Goal: Information Seeking & Learning: Learn about a topic

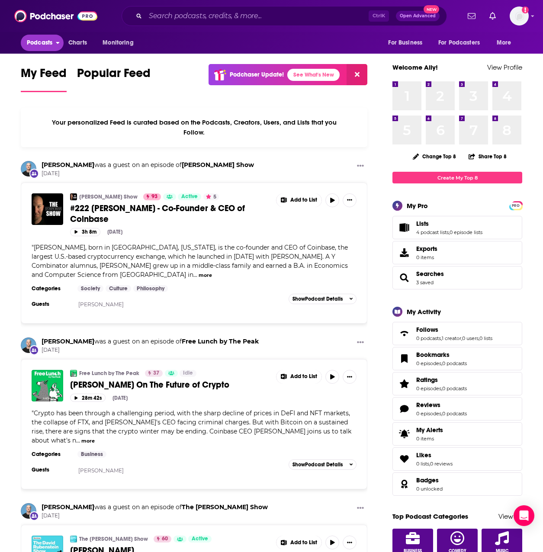
click at [46, 44] on span "Podcasts" at bounding box center [40, 43] width 26 height 12
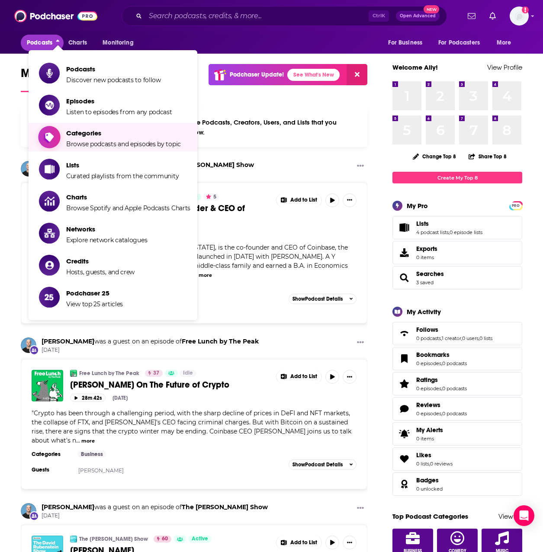
click at [98, 143] on span "Browse podcasts and episodes by topic" at bounding box center [123, 144] width 115 height 8
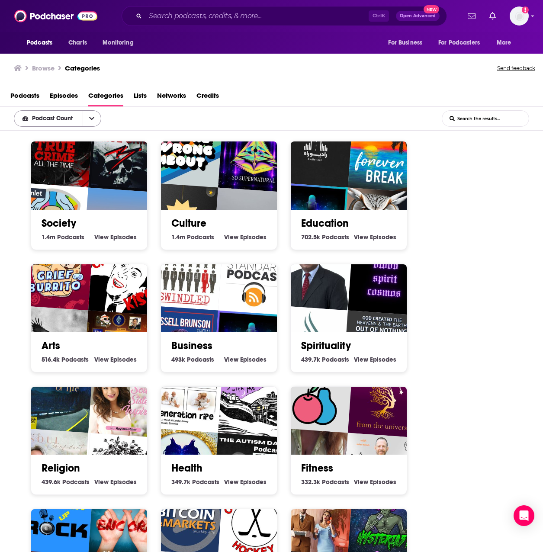
click at [91, 118] on icon "open menu" at bounding box center [91, 118] width 5 height 3
click at [504, 261] on div "Society 1.4m Society Podcasts View Society Episodes Culture 1.4m Culture Podcas…" at bounding box center [276, 508] width 505 height 735
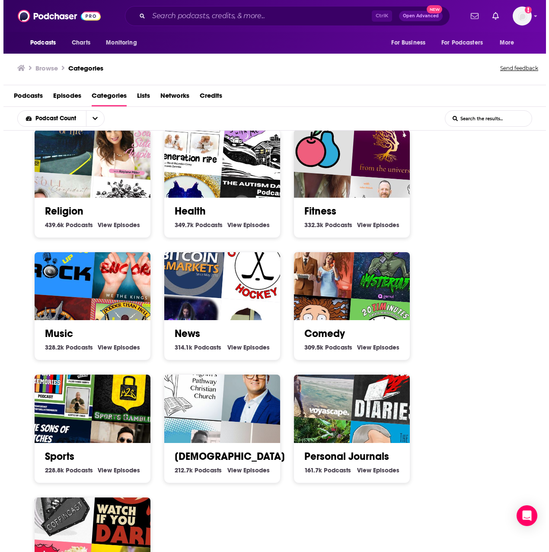
scroll to position [130, 0]
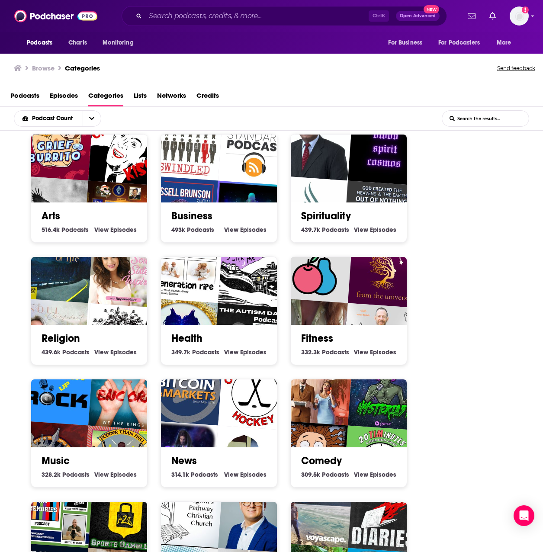
click at [192, 215] on link "Business" at bounding box center [191, 215] width 41 height 13
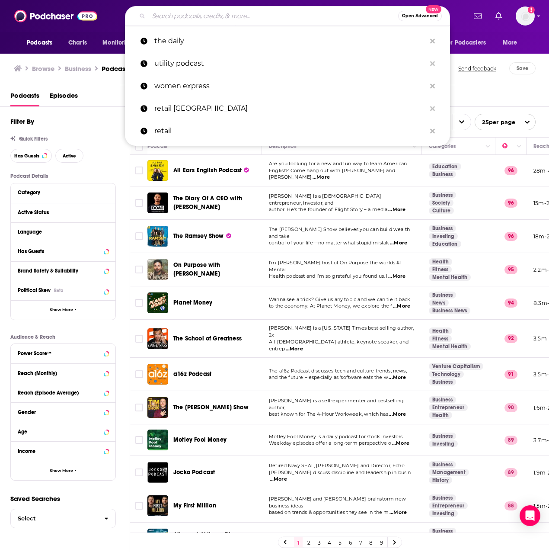
click at [261, 16] on input "Search podcasts, credits, & more..." at bounding box center [274, 16] width 250 height 14
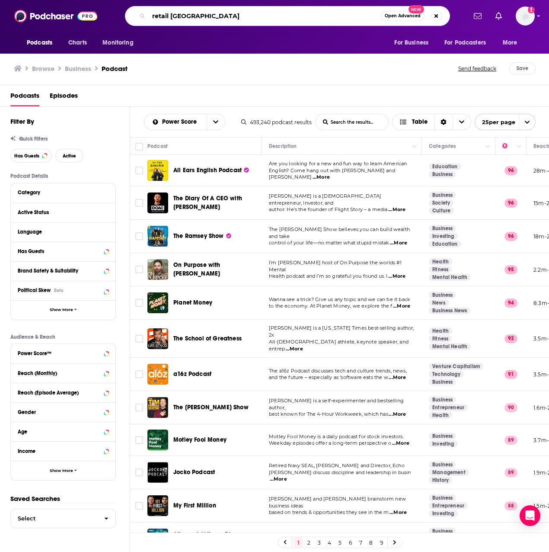
type input "retail canada"
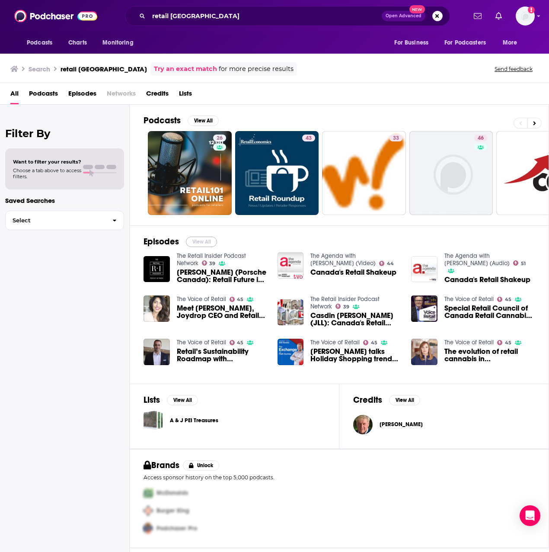
click at [199, 241] on button "View All" at bounding box center [201, 242] width 31 height 10
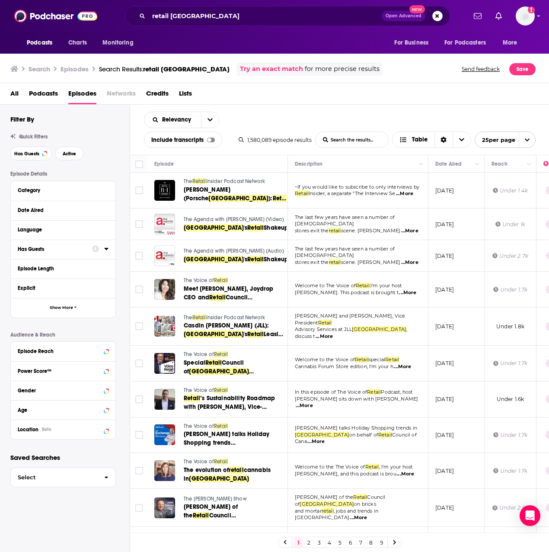
drag, startPoint x: 106, startPoint y: 250, endPoint x: 93, endPoint y: 248, distance: 13.1
click at [106, 250] on icon at bounding box center [106, 248] width 4 height 7
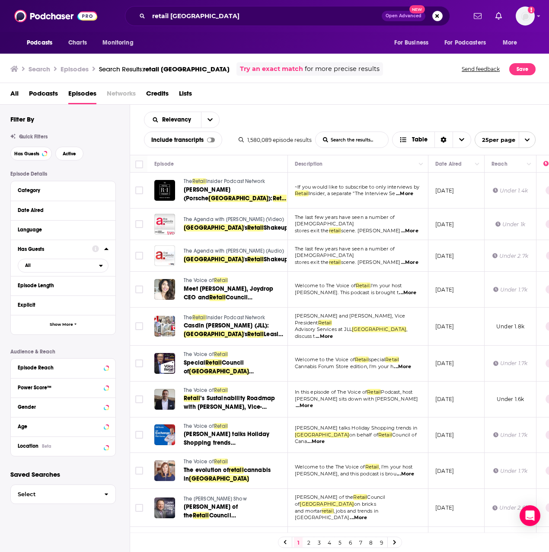
click at [99, 273] on div "Has Guests All" at bounding box center [63, 258] width 105 height 36
click at [95, 269] on span "All" at bounding box center [58, 265] width 81 height 11
drag, startPoint x: 125, startPoint y: 272, endPoint x: 106, endPoint y: 253, distance: 27.2
click at [125, 271] on div "Episode Details Category Date Aired Language Has Guests All All Unlikely to hav…" at bounding box center [69, 314] width 119 height 286
click at [67, 155] on span "Active" at bounding box center [69, 153] width 13 height 5
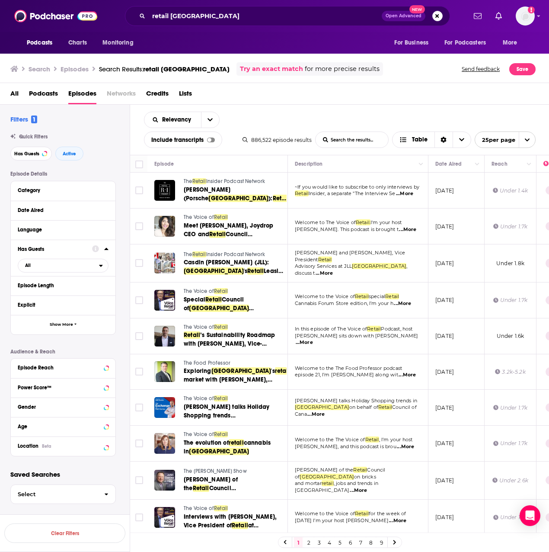
click at [49, 96] on span "Podcasts" at bounding box center [43, 96] width 29 height 18
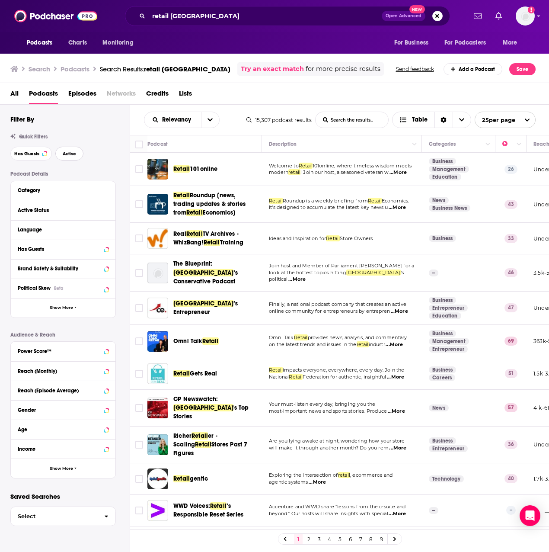
click at [61, 158] on button "Active" at bounding box center [69, 154] width 28 height 14
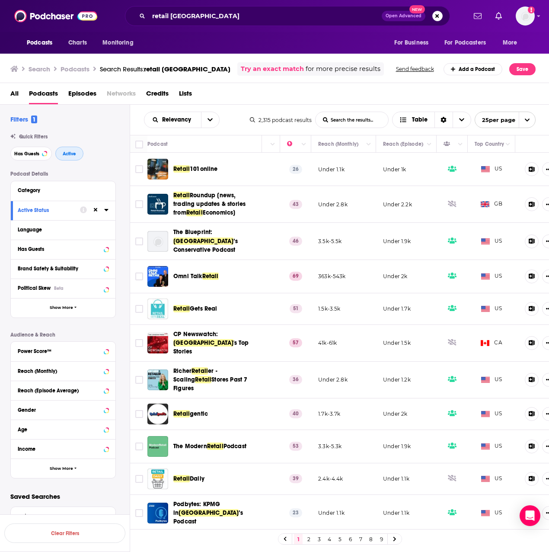
scroll to position [0, 216]
click at [370, 144] on icon "Column Actions" at bounding box center [368, 144] width 4 height 5
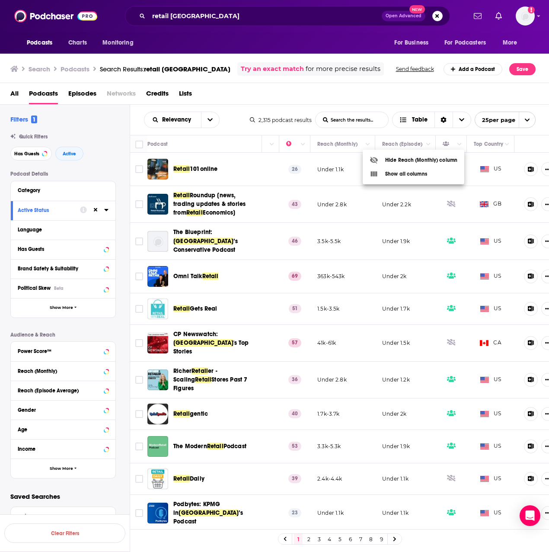
click at [351, 135] on div at bounding box center [274, 276] width 549 height 552
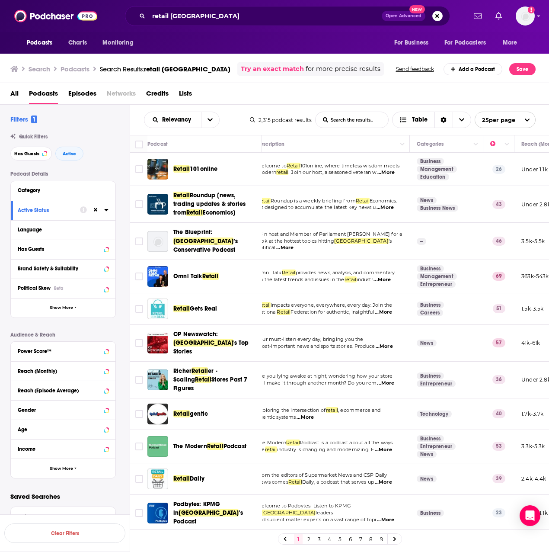
scroll to position [0, 0]
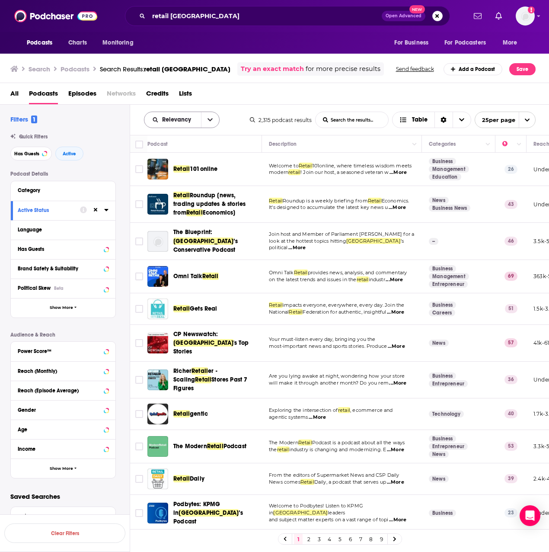
click at [208, 116] on button "open menu" at bounding box center [210, 120] width 18 height 16
click at [180, 192] on span "Power Score" at bounding box center [187, 193] width 51 height 5
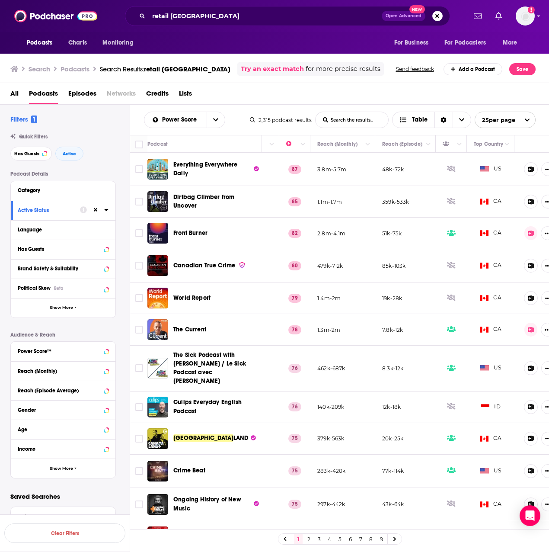
scroll to position [0, 238]
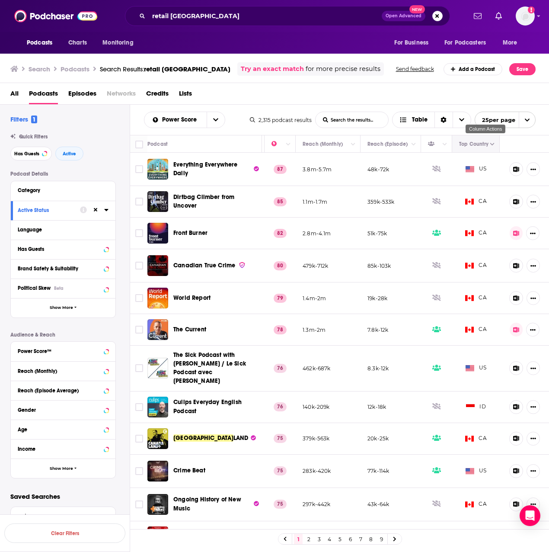
click at [488, 141] on button "Column Actions" at bounding box center [493, 144] width 10 height 10
click at [458, 93] on div at bounding box center [274, 276] width 549 height 552
click at [460, 115] on span "Choose View" at bounding box center [462, 120] width 18 height 16
click at [453, 101] on div "All Podcasts Episodes Networks Credits Lists" at bounding box center [276, 96] width 533 height 18
click at [64, 309] on span "Show More" at bounding box center [61, 307] width 23 height 5
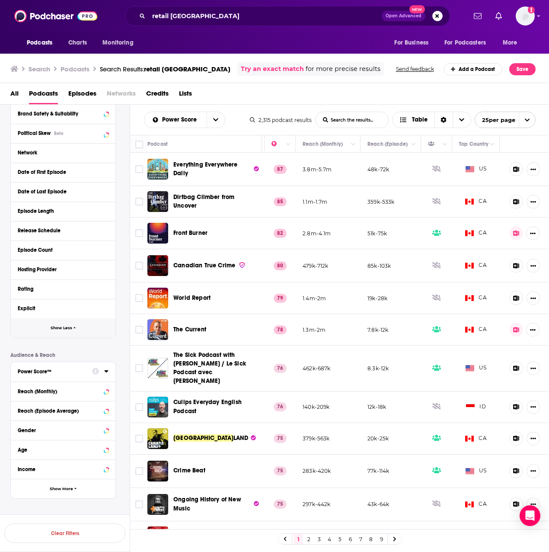
scroll to position [168, 0]
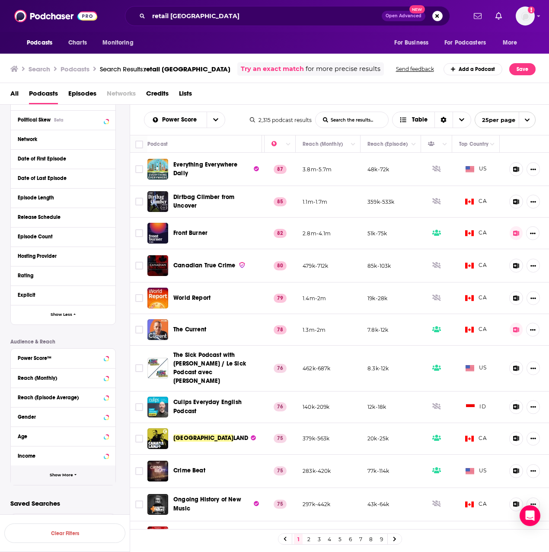
click at [74, 477] on span "button" at bounding box center [75, 475] width 3 height 5
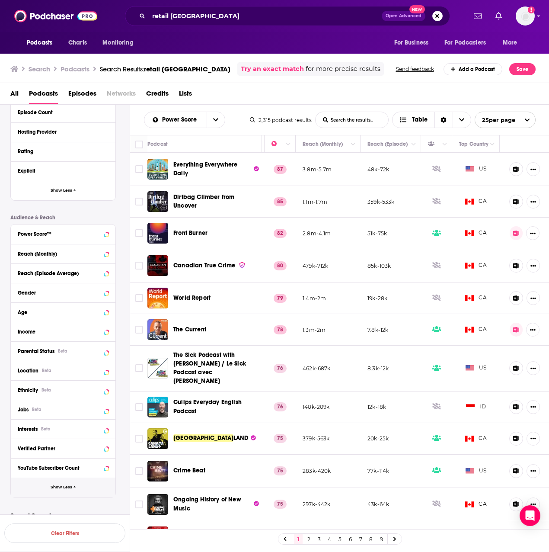
scroll to position [298, 0]
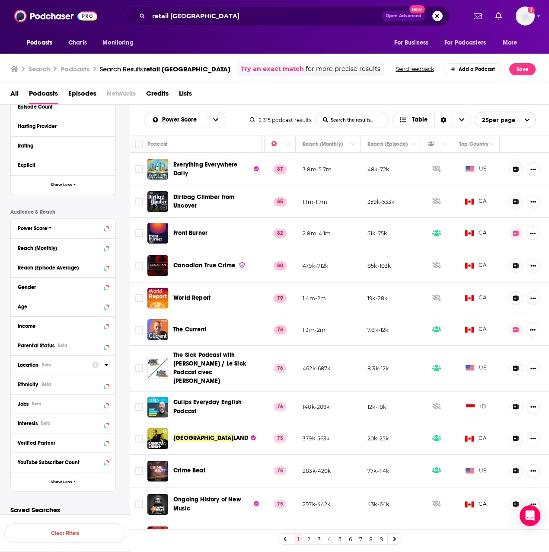
click at [105, 366] on icon at bounding box center [106, 364] width 4 height 7
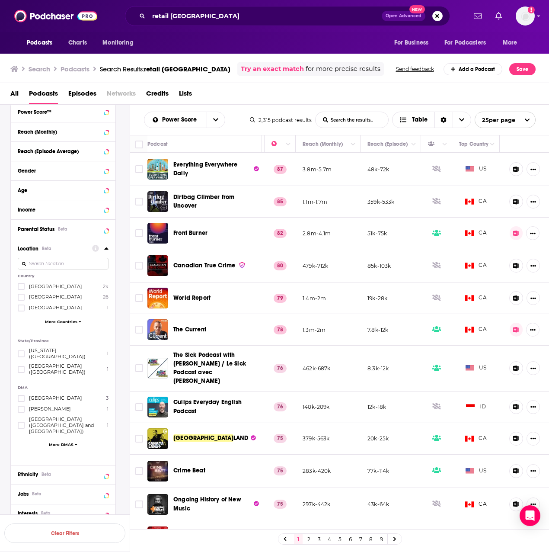
scroll to position [428, 0]
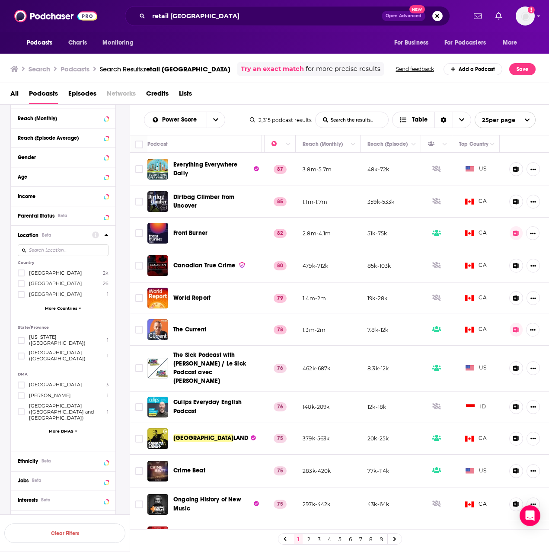
click at [70, 307] on span "More Countries" at bounding box center [61, 308] width 32 height 5
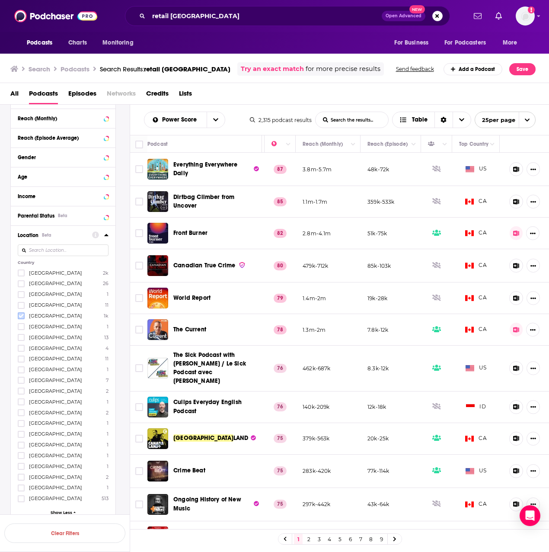
click at [19, 317] on icon at bounding box center [21, 315] width 5 height 5
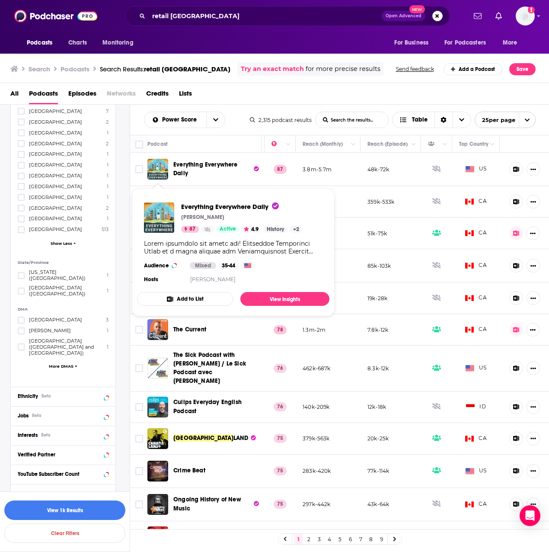
scroll to position [700, 0]
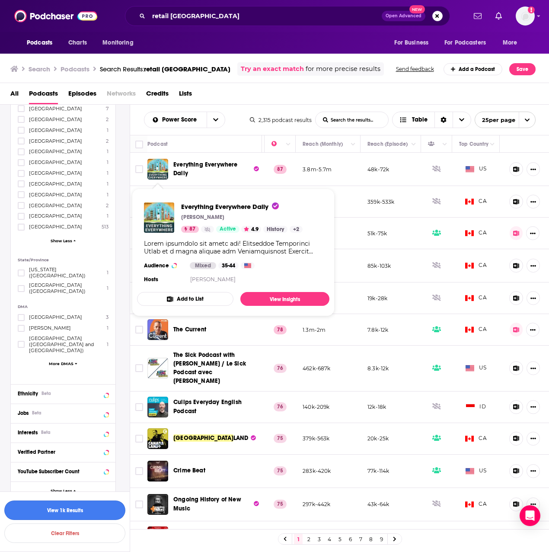
click at [76, 510] on button "View 1k Results" at bounding box center [64, 510] width 121 height 19
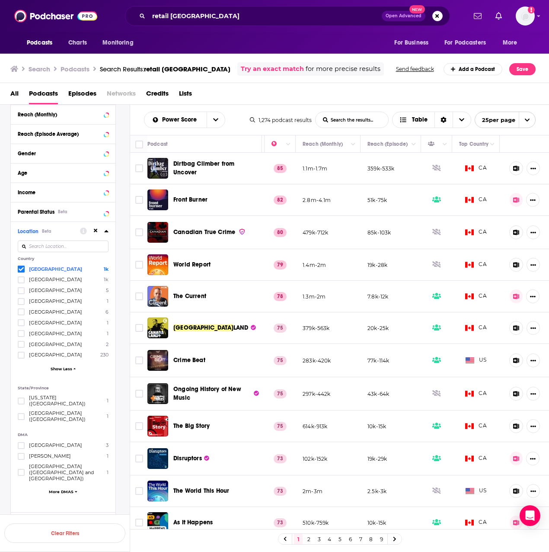
scroll to position [430, 0]
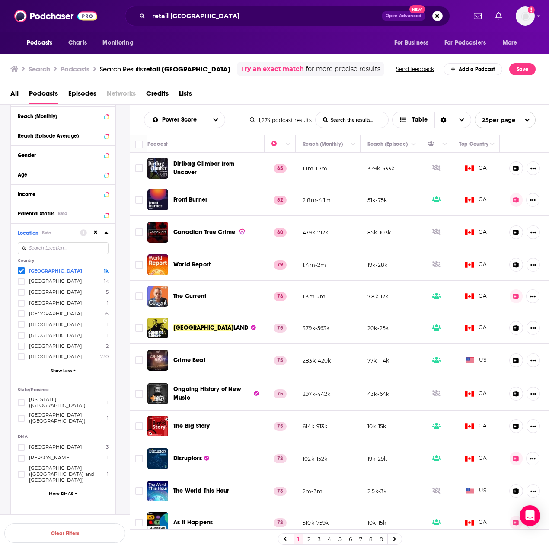
click at [108, 233] on icon at bounding box center [106, 232] width 4 height 7
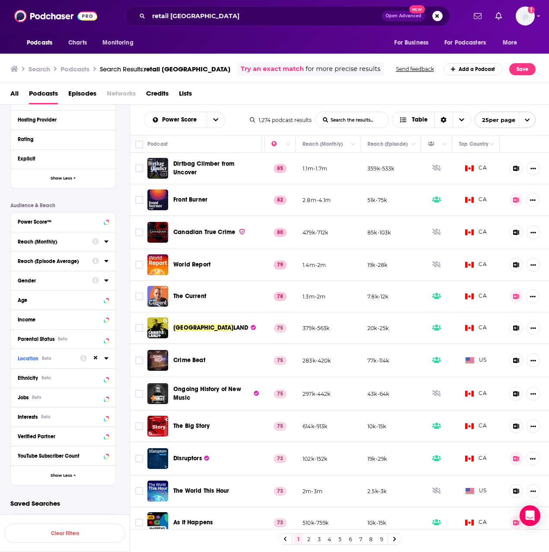
click at [105, 241] on icon at bounding box center [106, 241] width 4 height 7
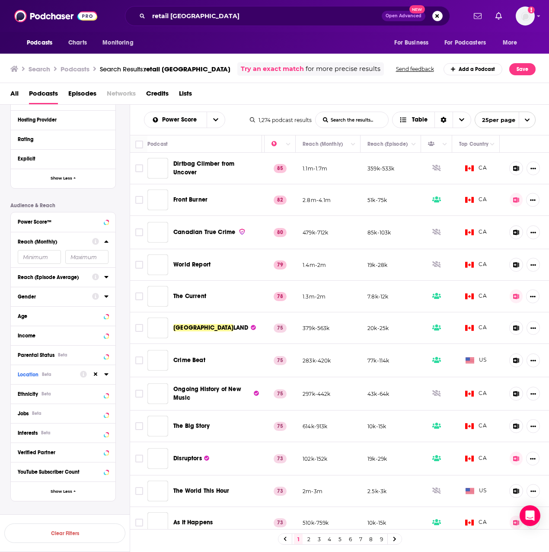
scroll to position [321, 0]
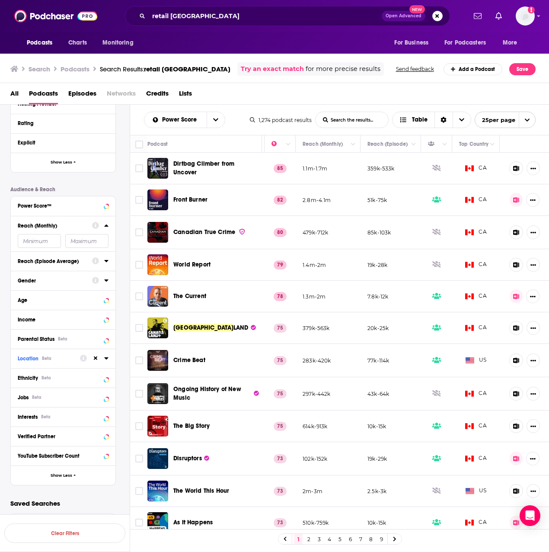
click at [109, 224] on div "Reach (Monthly)" at bounding box center [63, 233] width 105 height 35
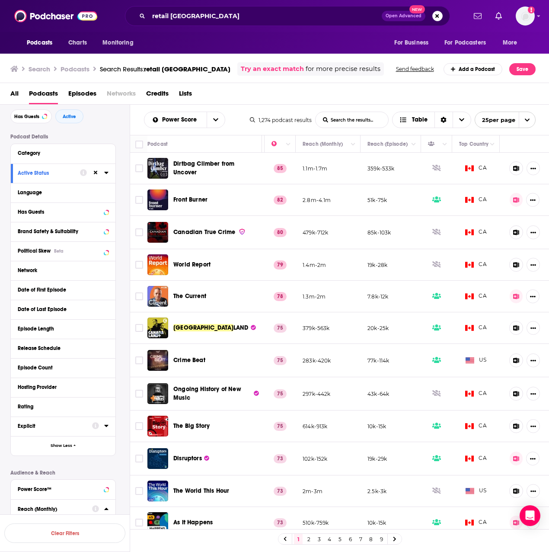
scroll to position [18, 0]
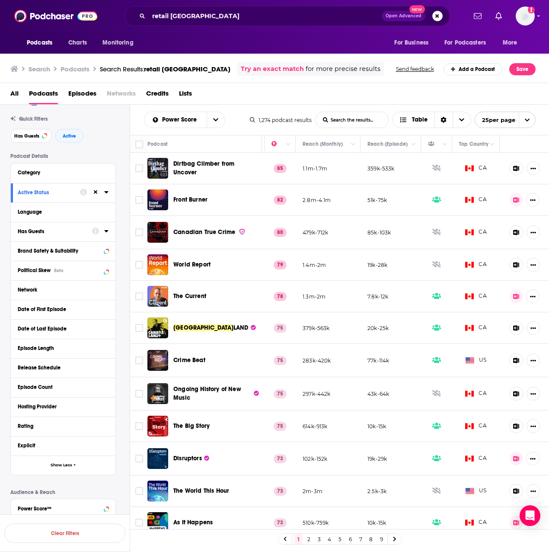
click at [106, 231] on icon at bounding box center [106, 231] width 4 height 2
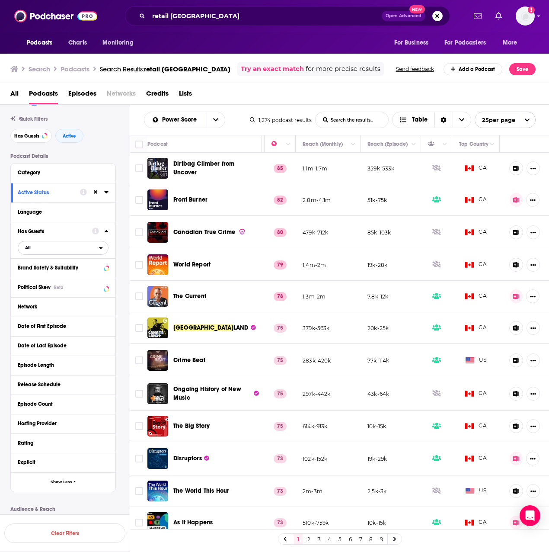
click at [56, 247] on span "All" at bounding box center [58, 247] width 81 height 11
click at [61, 292] on span "Has guests" at bounding box center [47, 290] width 51 height 5
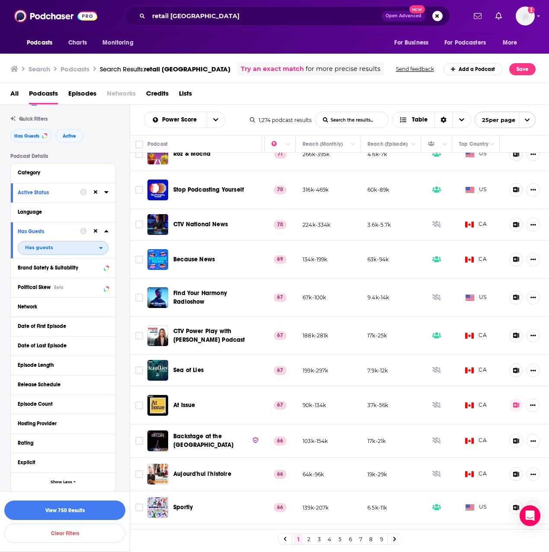
scroll to position [433, 238]
click at [310, 541] on link "2" at bounding box center [309, 539] width 9 height 10
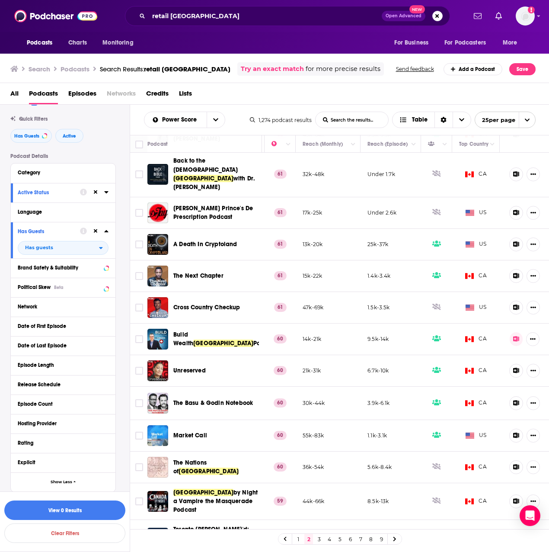
scroll to position [440, 238]
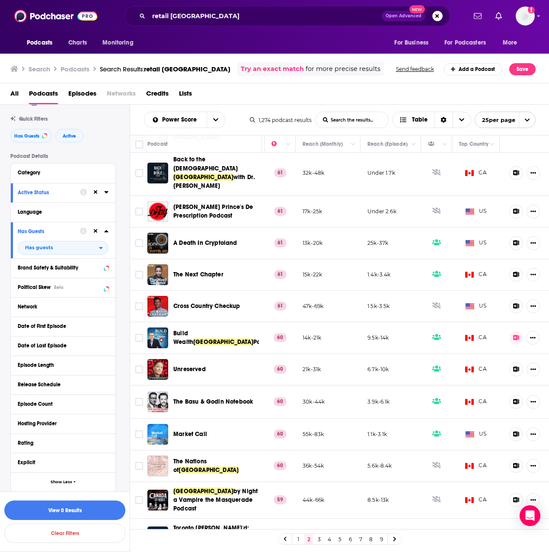
click at [320, 539] on link "3" at bounding box center [319, 539] width 9 height 10
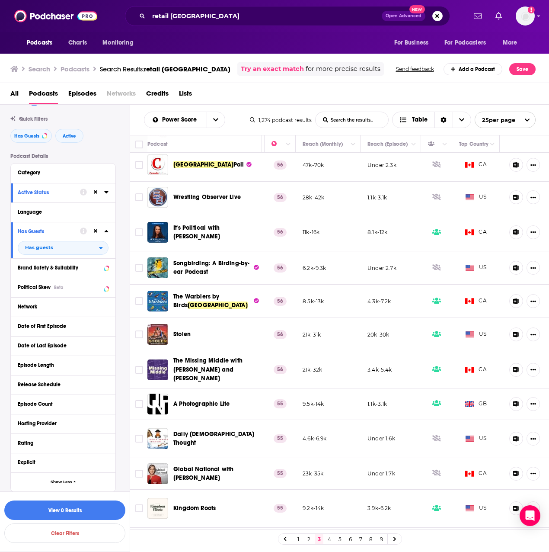
scroll to position [443, 238]
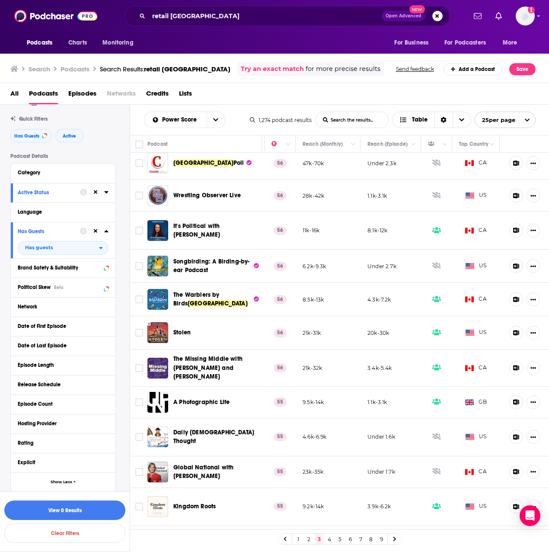
click at [331, 541] on link "4" at bounding box center [329, 539] width 9 height 10
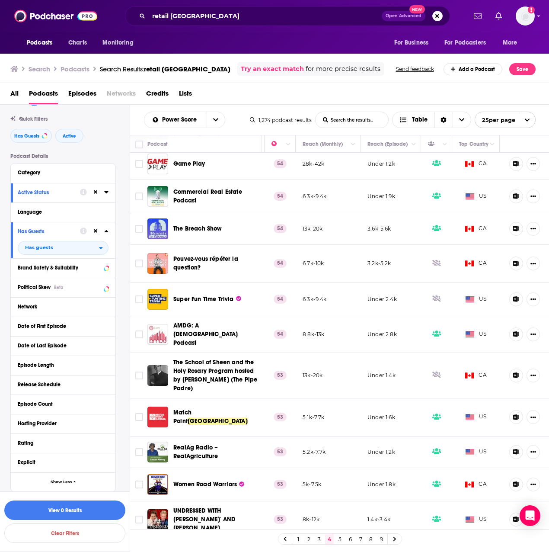
scroll to position [468, 238]
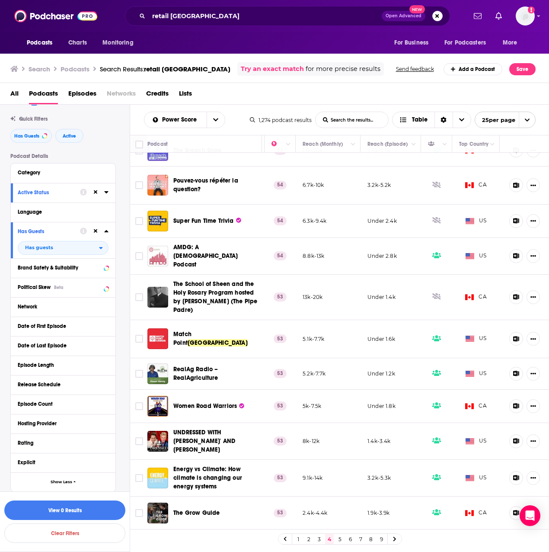
click at [337, 538] on link "5" at bounding box center [340, 539] width 9 height 10
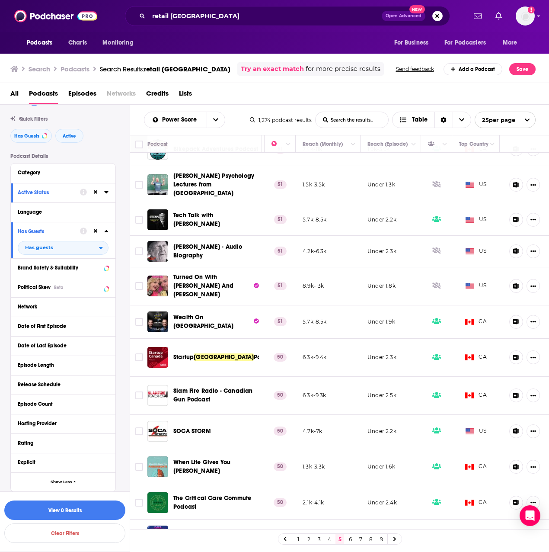
scroll to position [452, 238]
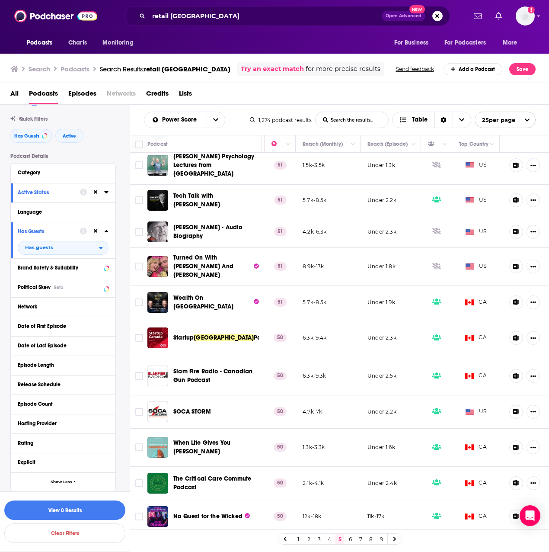
click at [351, 542] on link "6" at bounding box center [350, 539] width 9 height 10
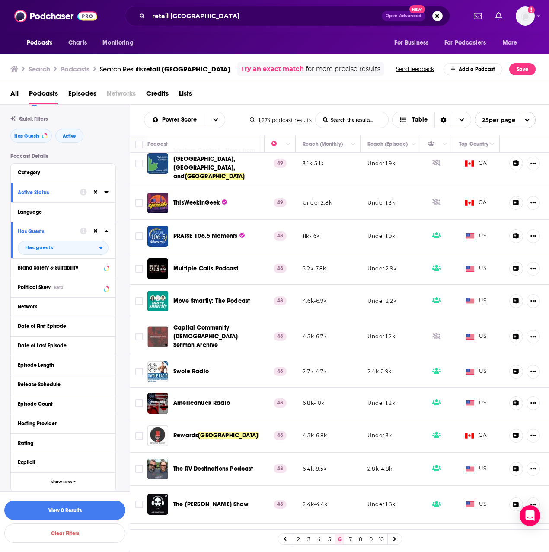
scroll to position [461, 238]
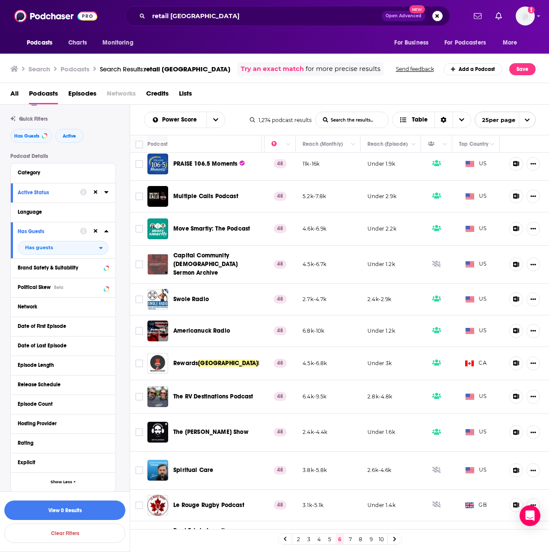
click at [352, 541] on link "7" at bounding box center [350, 539] width 9 height 10
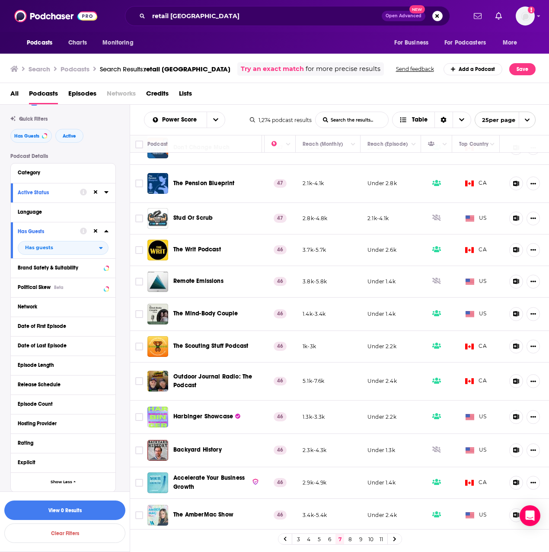
scroll to position [450, 238]
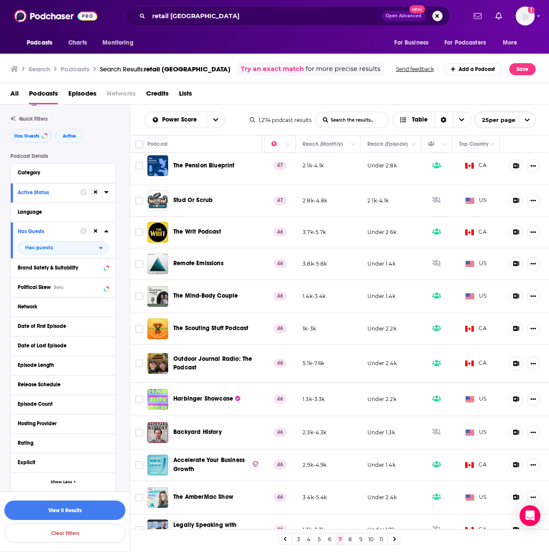
click at [353, 536] on link "8" at bounding box center [350, 539] width 9 height 10
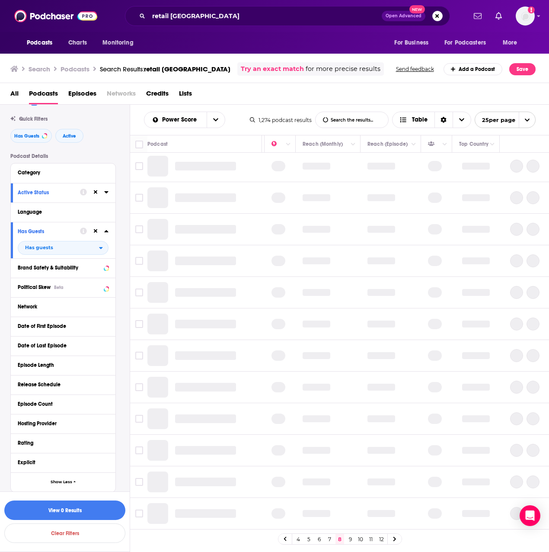
click at [351, 539] on link "9" at bounding box center [350, 539] width 9 height 10
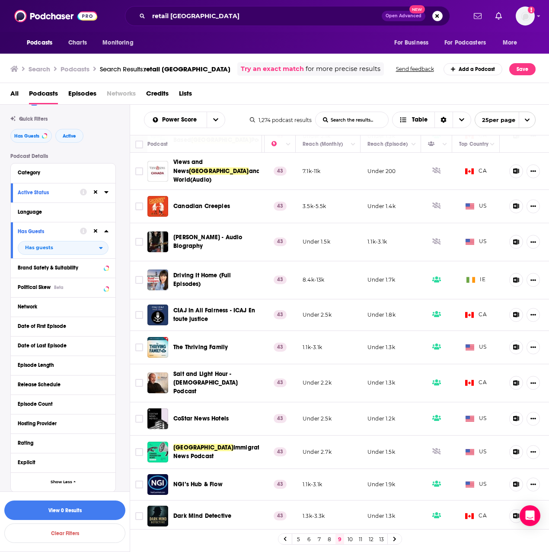
scroll to position [445, 238]
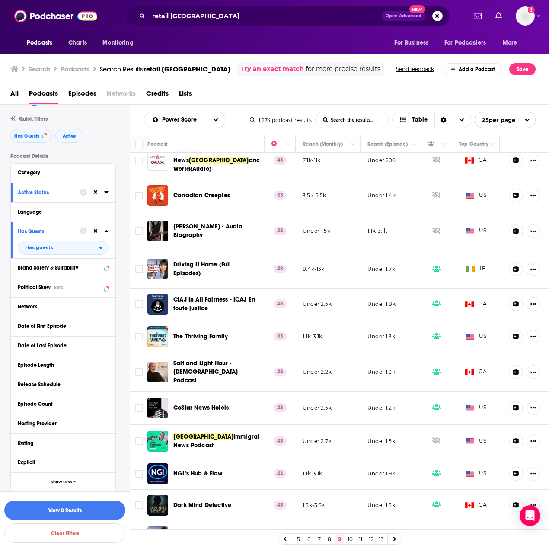
drag, startPoint x: 352, startPoint y: 538, endPoint x: 366, endPoint y: 20, distance: 518.0
click at [352, 538] on link "10" at bounding box center [350, 539] width 9 height 10
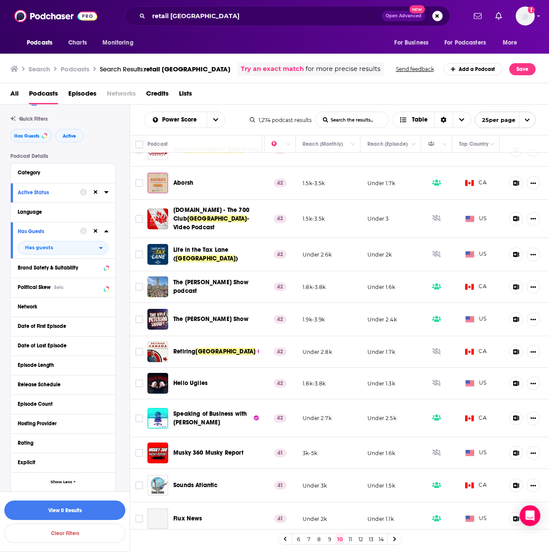
scroll to position [450, 238]
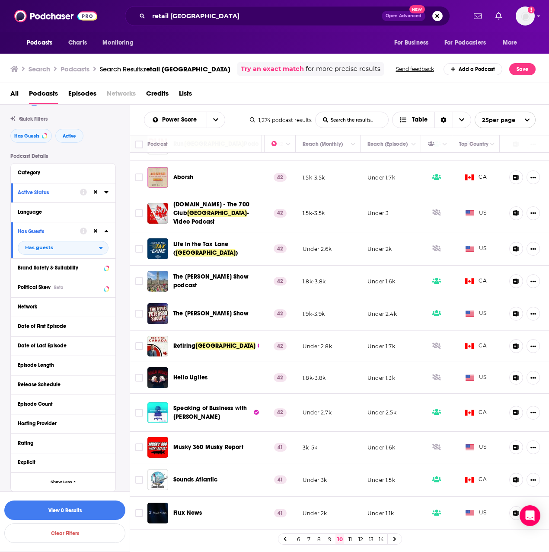
click at [349, 539] on link "11" at bounding box center [350, 539] width 9 height 10
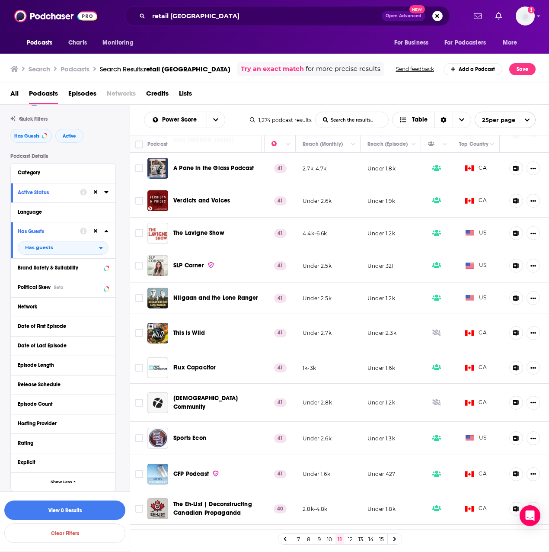
scroll to position [43, 238]
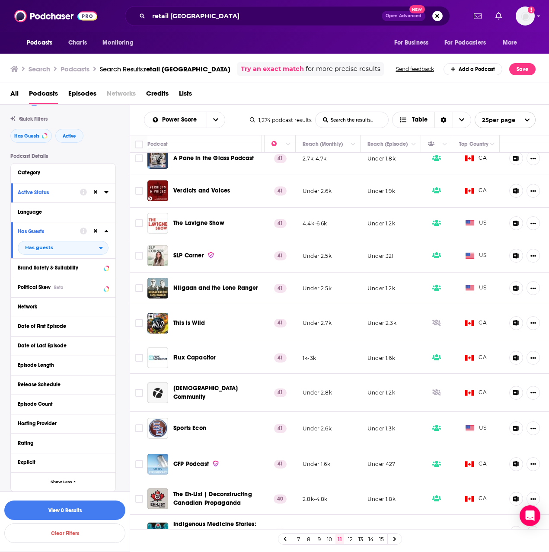
click at [328, 540] on link "10" at bounding box center [329, 539] width 9 height 10
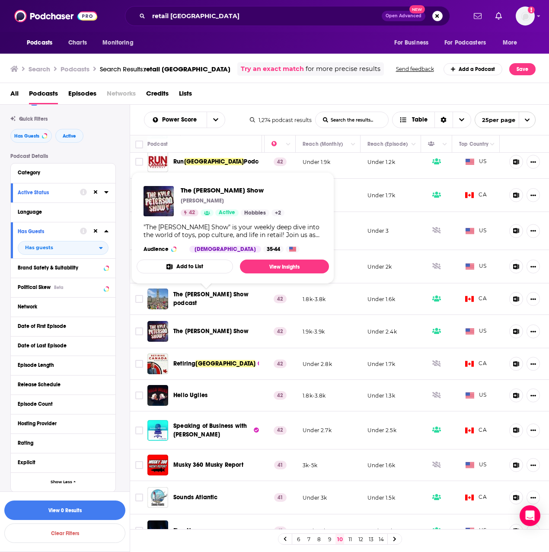
scroll to position [450, 238]
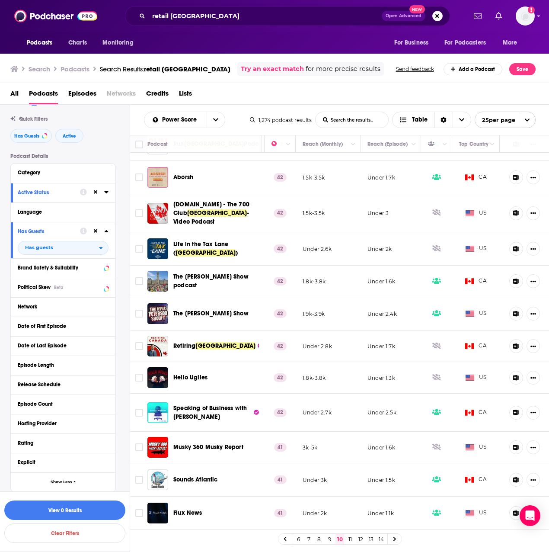
drag, startPoint x: 348, startPoint y: 539, endPoint x: 376, endPoint y: 552, distance: 30.4
click at [348, 539] on link "11" at bounding box center [350, 539] width 9 height 10
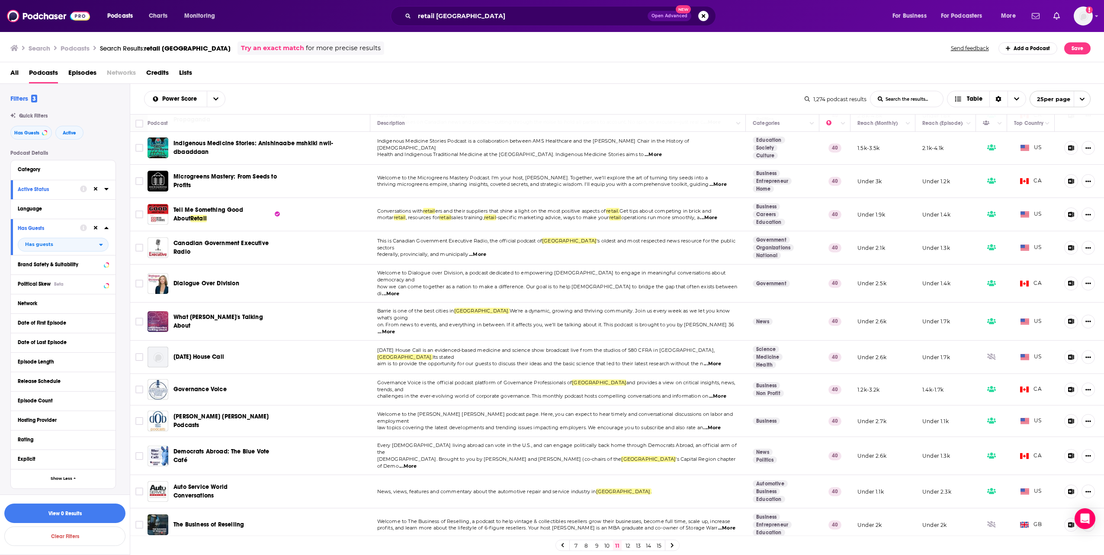
click at [385, 83] on div "All Podcasts Episodes Networks Credits Lists" at bounding box center [553, 75] width 1087 height 18
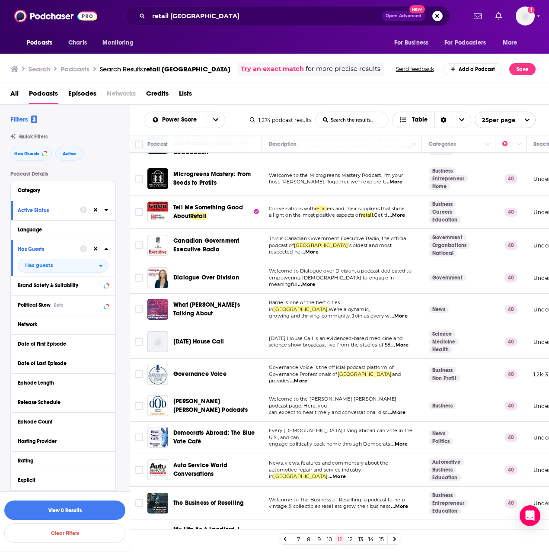
scroll to position [466, 0]
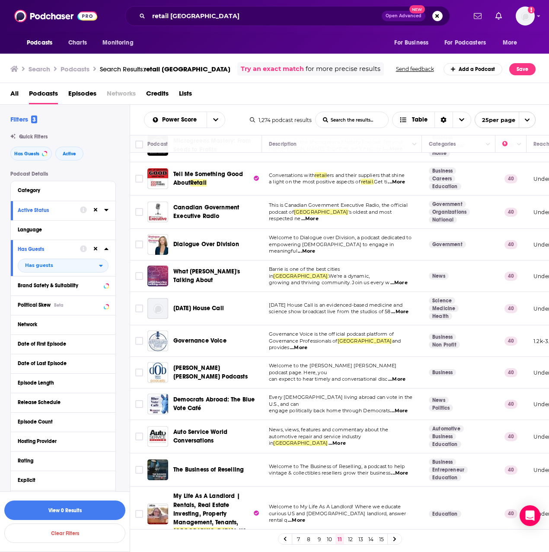
drag, startPoint x: 352, startPoint y: 540, endPoint x: 441, endPoint y: 5, distance: 542.5
click at [352, 540] on link "12" at bounding box center [350, 539] width 9 height 10
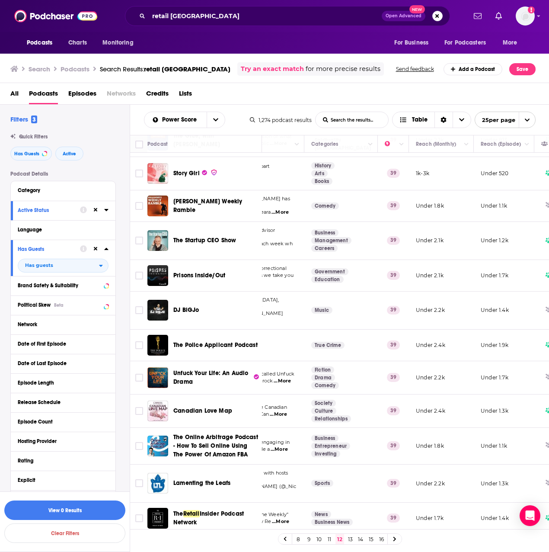
scroll to position [445, 173]
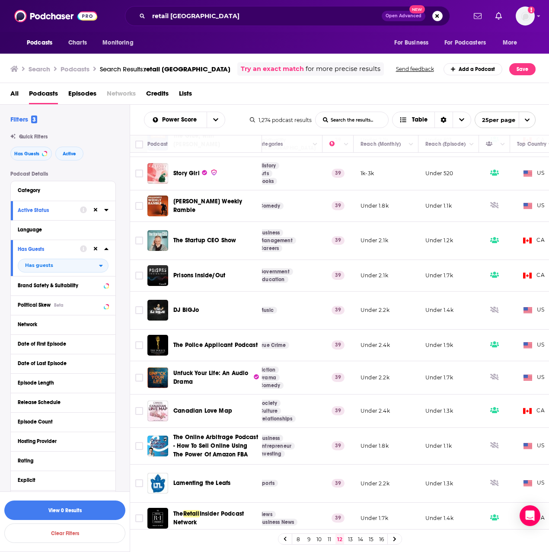
click at [352, 539] on link "13" at bounding box center [350, 539] width 9 height 10
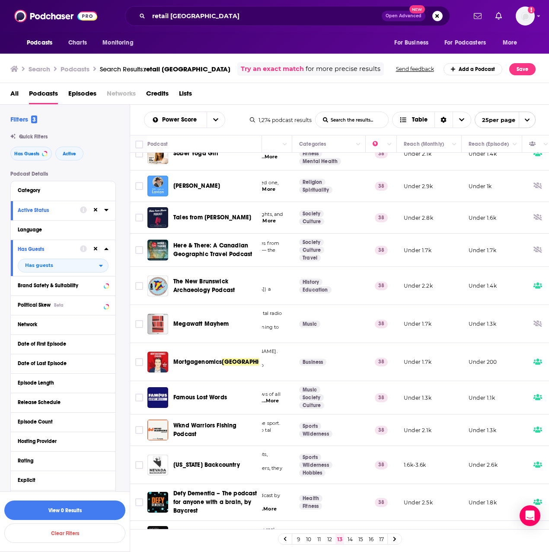
scroll to position [303, 130]
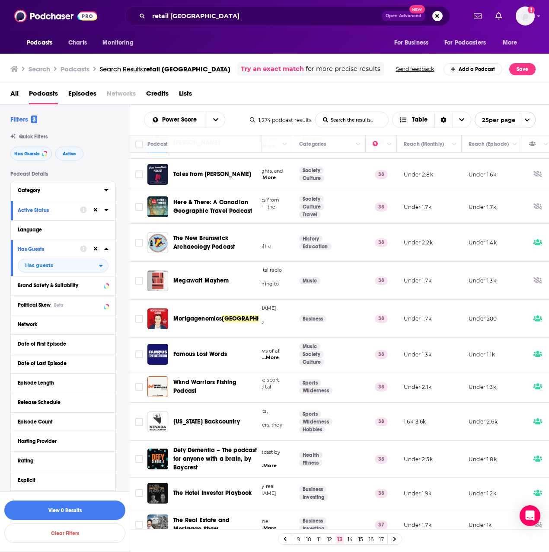
drag, startPoint x: 107, startPoint y: 189, endPoint x: 100, endPoint y: 190, distance: 7.9
click at [107, 189] on icon at bounding box center [106, 189] width 4 height 7
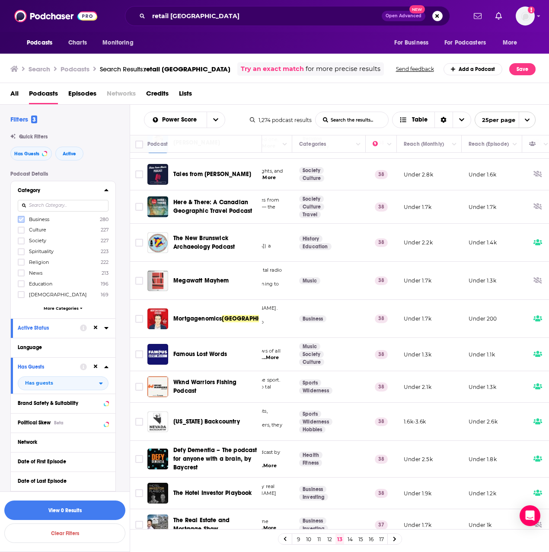
click at [20, 218] on icon at bounding box center [21, 219] width 5 height 5
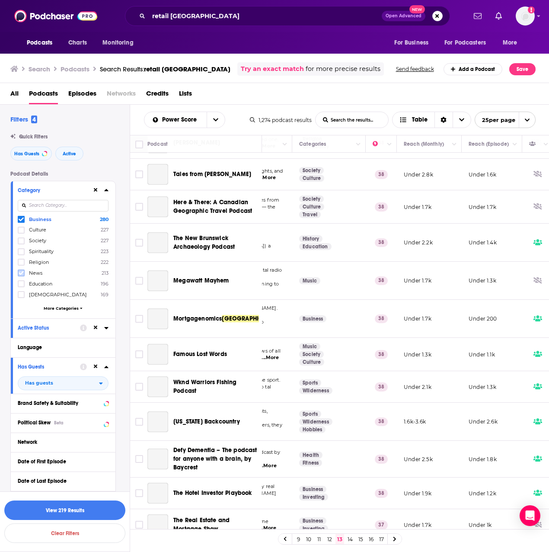
click at [20, 276] on icon at bounding box center [21, 272] width 5 height 5
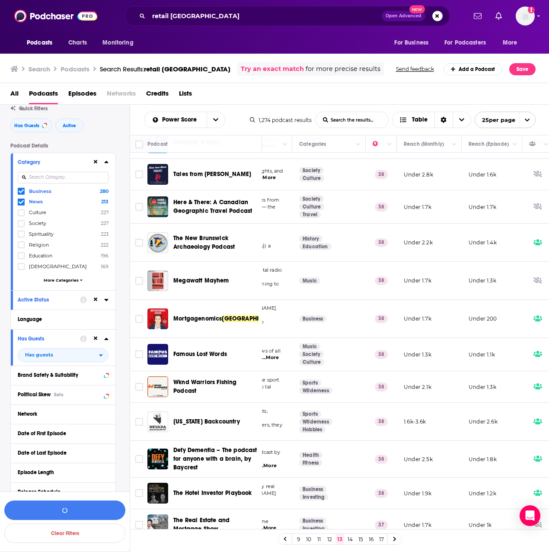
scroll to position [43, 0]
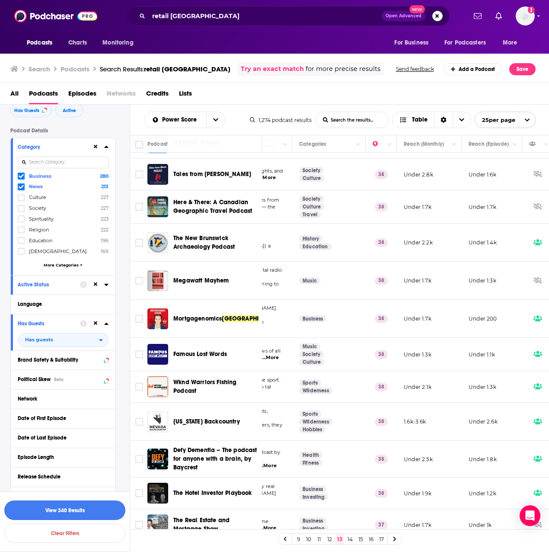
click at [67, 511] on button "View 340 Results" at bounding box center [64, 510] width 121 height 19
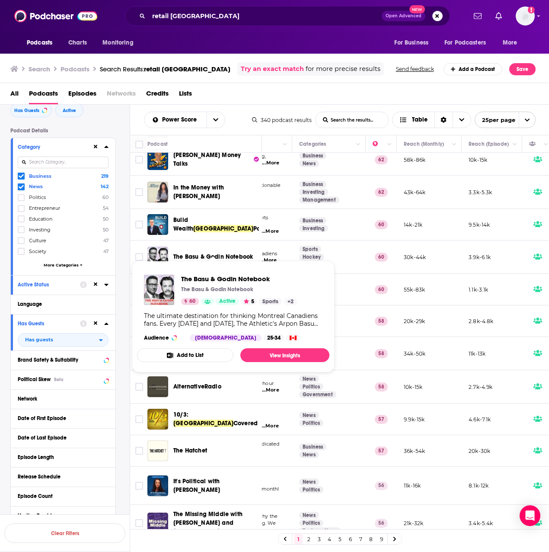
scroll to position [438, 130]
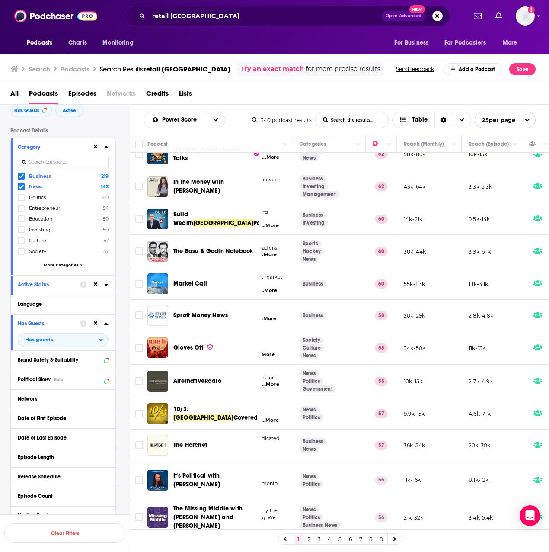
click at [106, 147] on icon at bounding box center [106, 147] width 4 height 2
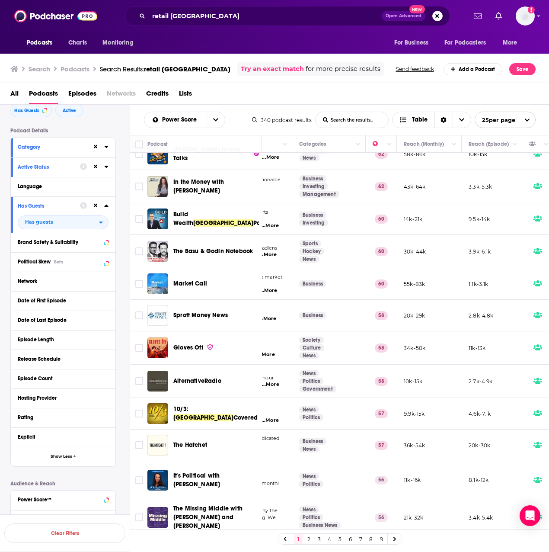
click at [309, 540] on link "2" at bounding box center [309, 539] width 9 height 10
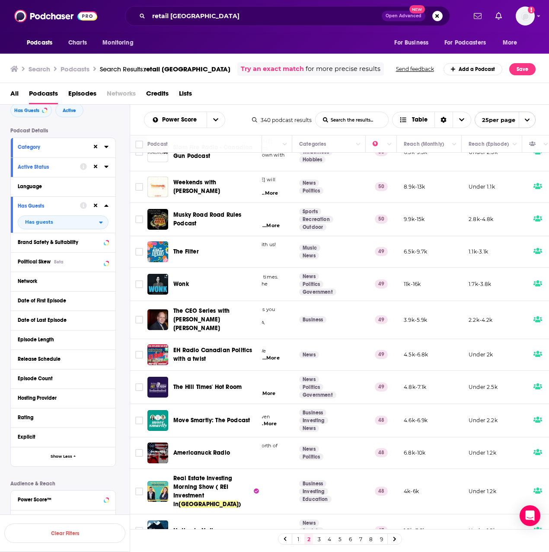
scroll to position [452, 130]
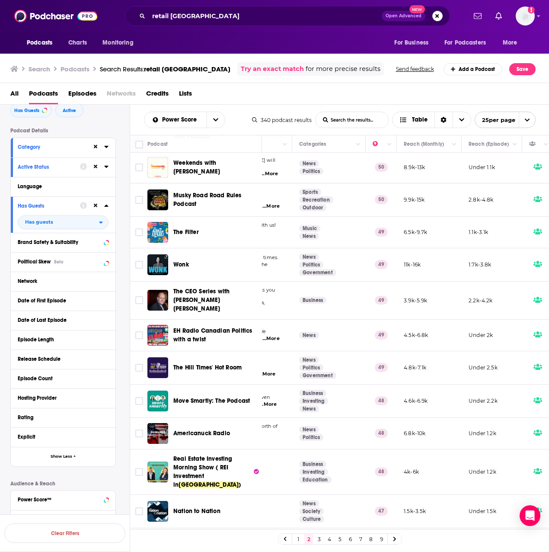
drag, startPoint x: 183, startPoint y: 239, endPoint x: 189, endPoint y: 239, distance: 5.6
click at [321, 541] on link "3" at bounding box center [319, 539] width 9 height 10
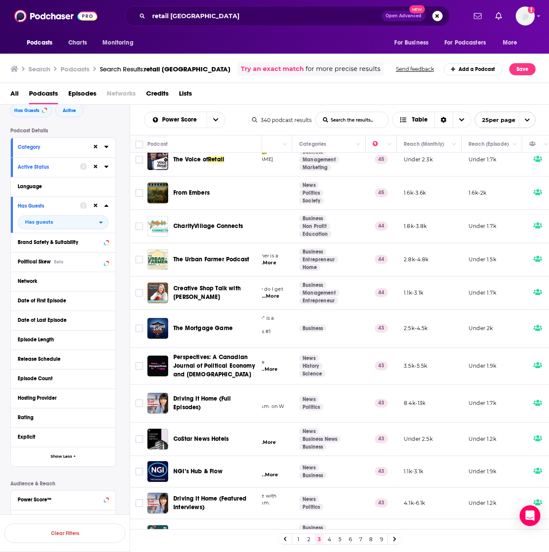
scroll to position [459, 130]
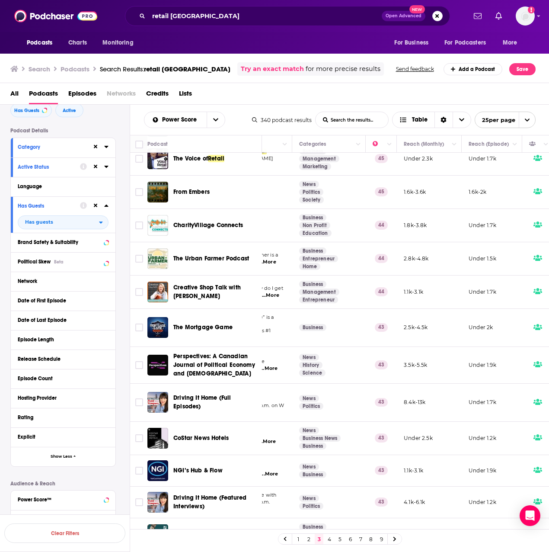
drag, startPoint x: 331, startPoint y: 541, endPoint x: 184, endPoint y: 0, distance: 560.3
click at [331, 541] on link "4" at bounding box center [329, 539] width 9 height 10
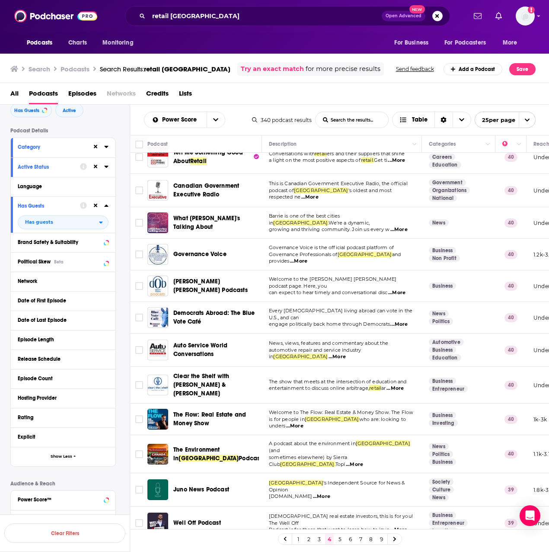
scroll to position [442, 0]
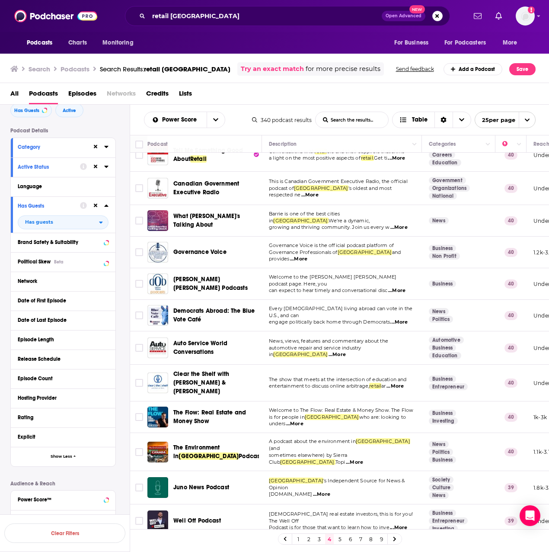
drag, startPoint x: 340, startPoint y: 541, endPoint x: 299, endPoint y: 552, distance: 42.0
click at [340, 541] on link "5" at bounding box center [340, 539] width 9 height 10
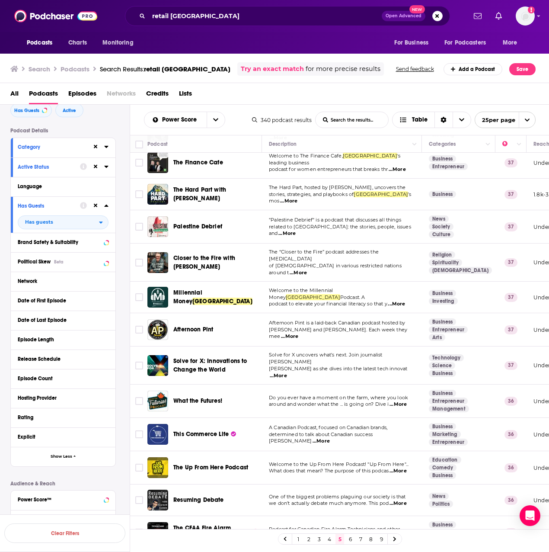
scroll to position [260, 0]
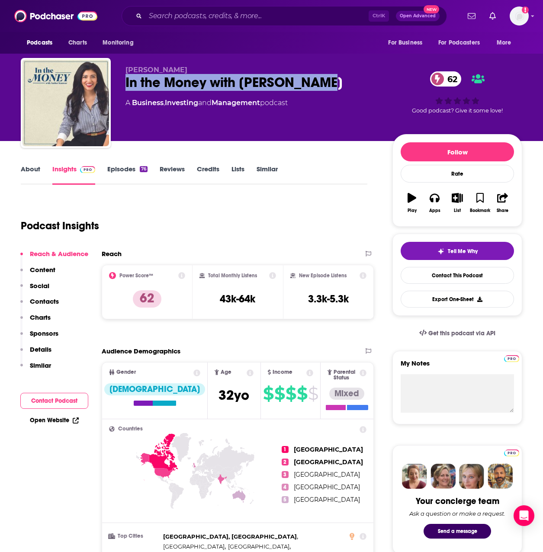
drag, startPoint x: 369, startPoint y: 84, endPoint x: 119, endPoint y: 89, distance: 251.0
click at [119, 89] on div "Amber Kanwar In the Money with Amber Kanwar 62 A Business , Investing and Manag…" at bounding box center [271, 104] width 501 height 93
drag, startPoint x: 119, startPoint y: 89, endPoint x: 212, endPoint y: 81, distance: 94.2
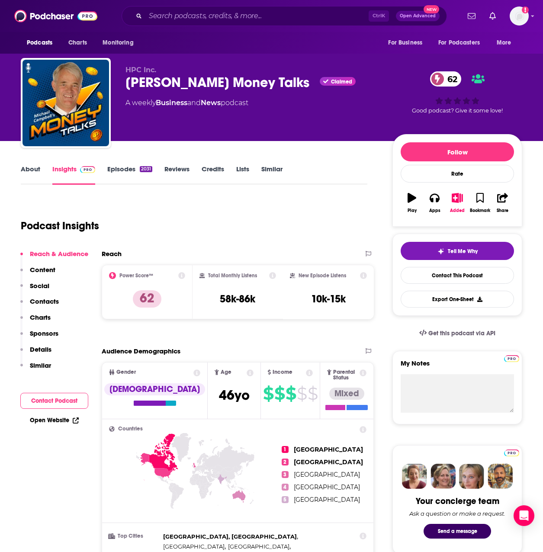
drag, startPoint x: 211, startPoint y: 103, endPoint x: 126, endPoint y: 87, distance: 85.8
click at [126, 87] on div "Michael Campbell's Money Talks Claimed 62" at bounding box center [251, 82] width 253 height 17
drag, startPoint x: 126, startPoint y: 87, endPoint x: 133, endPoint y: 87, distance: 6.9
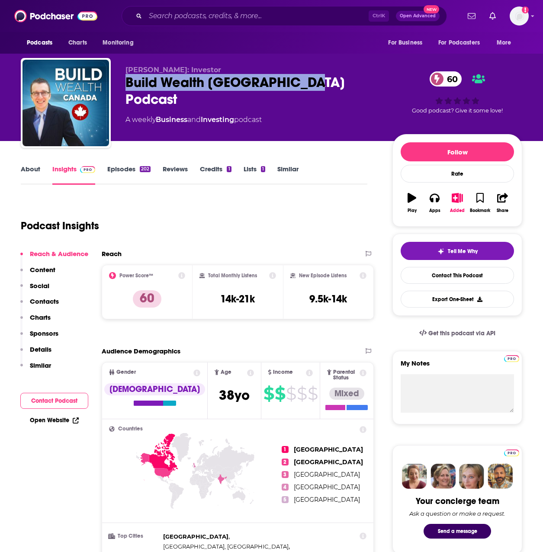
drag, startPoint x: 343, startPoint y: 82, endPoint x: 128, endPoint y: 82, distance: 214.6
click at [128, 82] on div "Build Wealth Canada Podcast 60" at bounding box center [251, 91] width 253 height 34
drag, startPoint x: 129, startPoint y: 82, endPoint x: 139, endPoint y: 81, distance: 10.4
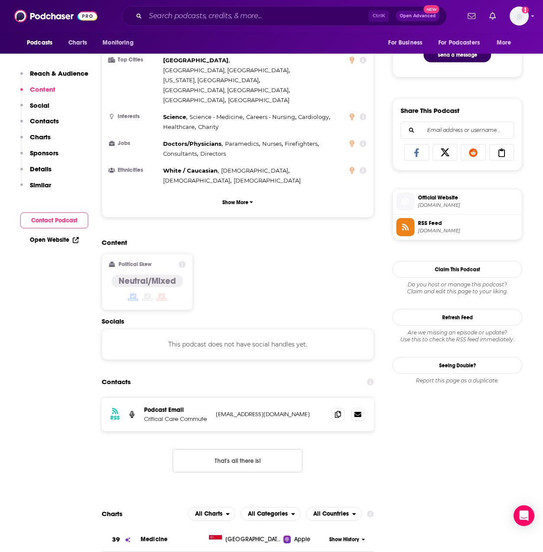
scroll to position [562, 0]
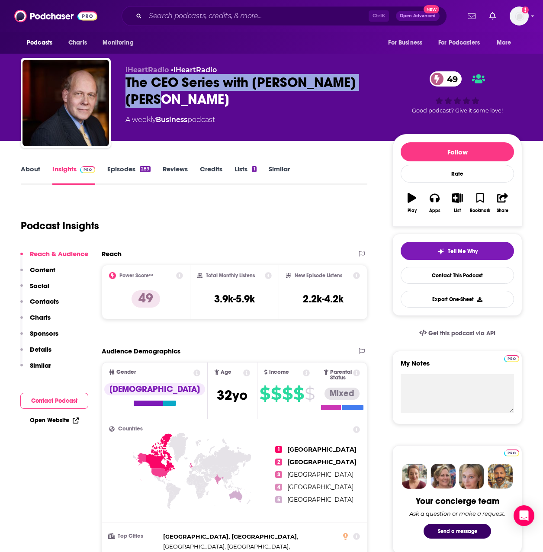
drag, startPoint x: 216, startPoint y: 97, endPoint x: 128, endPoint y: 80, distance: 89.4
click at [128, 80] on div "The CEO Series with McGill's Karl Moore 49" at bounding box center [251, 91] width 253 height 34
drag, startPoint x: 128, startPoint y: 80, endPoint x: 146, endPoint y: 87, distance: 19.0
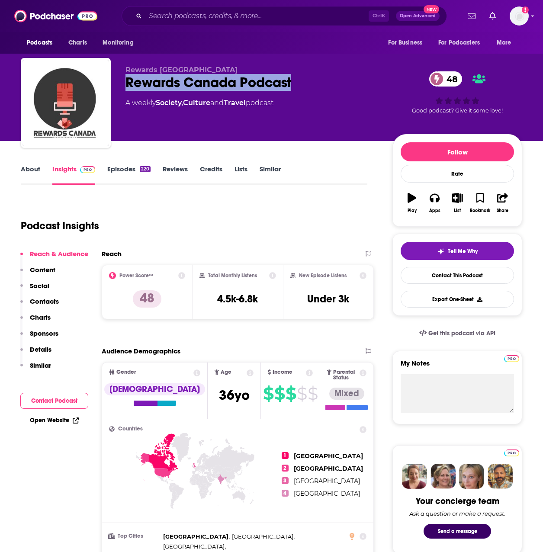
drag, startPoint x: 314, startPoint y: 82, endPoint x: 119, endPoint y: 90, distance: 194.8
click at [119, 90] on div "Rewards [GEOGRAPHIC_DATA] Rewards Canada Podcast 48 A weekly Society , Culture …" at bounding box center [271, 104] width 501 height 93
drag, startPoint x: 119, startPoint y: 90, endPoint x: 142, endPoint y: 87, distance: 23.1
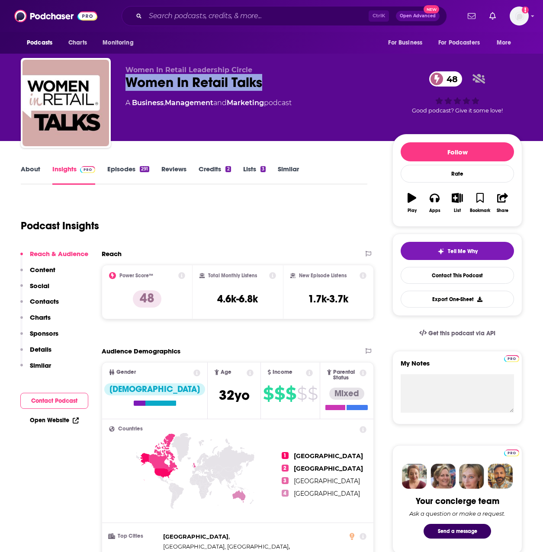
drag, startPoint x: 274, startPoint y: 76, endPoint x: 129, endPoint y: 85, distance: 145.6
click at [129, 85] on div "Women In Retail Talks 48" at bounding box center [251, 82] width 253 height 17
drag, startPoint x: 129, startPoint y: 85, endPoint x: 141, endPoint y: 84, distance: 11.7
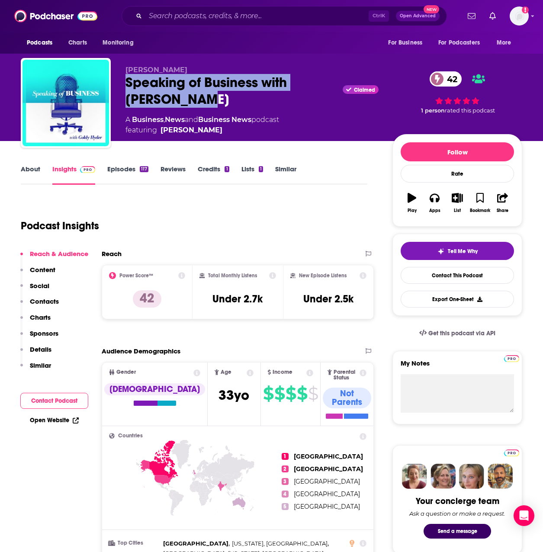
drag, startPoint x: 172, startPoint y: 98, endPoint x: 122, endPoint y: 82, distance: 52.3
click at [122, 82] on div "Goldy Hyder Speaking of Business with Goldy Hyder Claimed 42 A Business , News …" at bounding box center [271, 104] width 501 height 93
drag, startPoint x: 122, startPoint y: 82, endPoint x: 133, endPoint y: 86, distance: 11.4
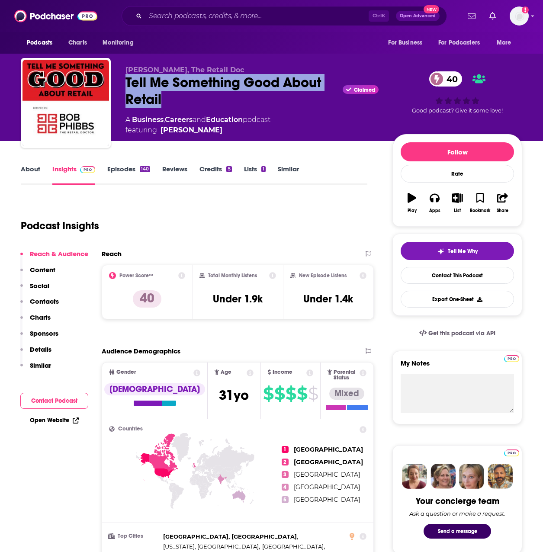
drag, startPoint x: 184, startPoint y: 103, endPoint x: 121, endPoint y: 83, distance: 65.9
click at [121, 83] on div "Bob Phibbs, The Retail Doc Tell Me Something Good About Retail Claimed 40 A Bus…" at bounding box center [271, 104] width 501 height 93
drag, startPoint x: 121, startPoint y: 83, endPoint x: 141, endPoint y: 85, distance: 20.4
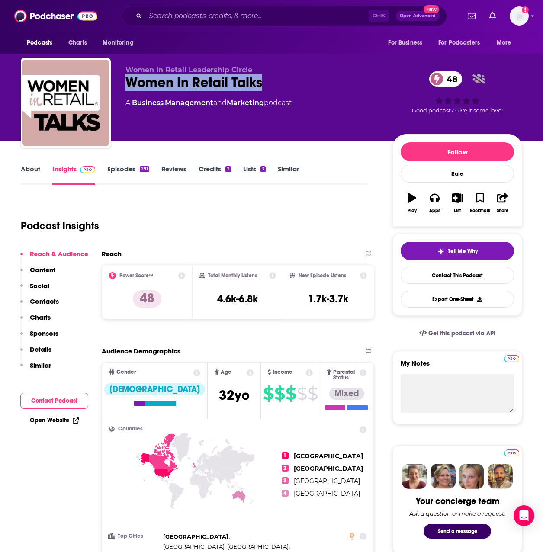
drag, startPoint x: 244, startPoint y: 81, endPoint x: 114, endPoint y: 87, distance: 129.9
click at [113, 87] on div "Women In Retail Leadership Circle Women In Retail Talks 48 A Business , Managem…" at bounding box center [271, 104] width 501 height 93
drag, startPoint x: 114, startPoint y: 87, endPoint x: 146, endPoint y: 87, distance: 32.4
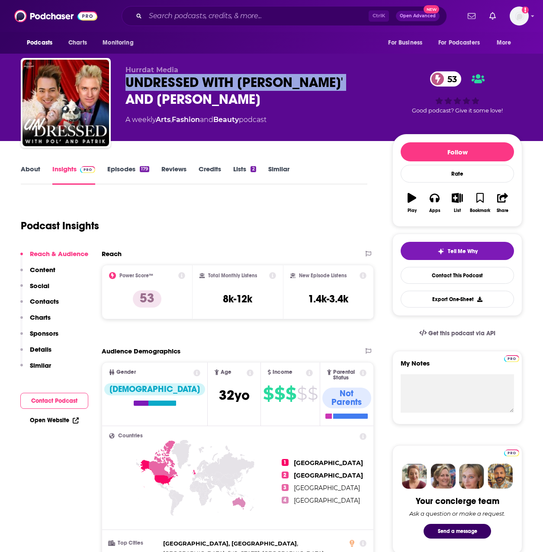
drag, startPoint x: 324, startPoint y: 83, endPoint x: 128, endPoint y: 81, distance: 196.0
click at [128, 81] on div "UNDRESSED WITH POL' AND PATRIK 53" at bounding box center [251, 91] width 253 height 34
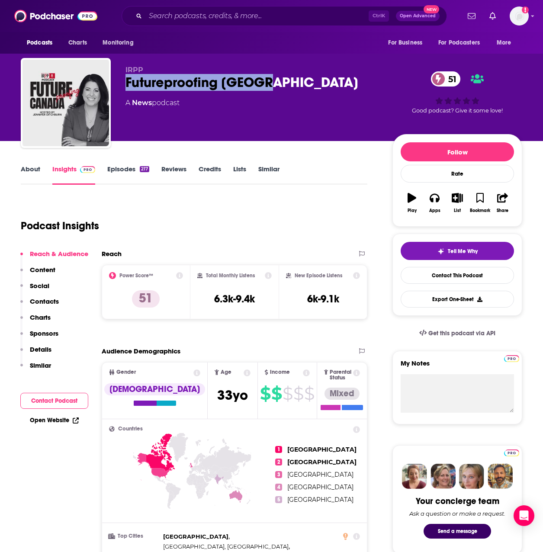
drag, startPoint x: 263, startPoint y: 82, endPoint x: 121, endPoint y: 76, distance: 142.5
click at [121, 76] on div "IRPP Futureproofing Canada 51 A News podcast 51 Good podcast? Give it some love!" at bounding box center [271, 104] width 501 height 93
drag, startPoint x: 121, startPoint y: 75, endPoint x: 149, endPoint y: 79, distance: 27.9
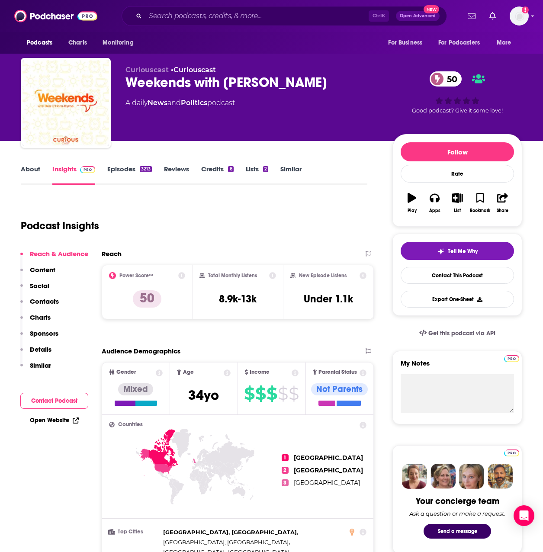
drag, startPoint x: 364, startPoint y: 78, endPoint x: 125, endPoint y: 88, distance: 238.6
click at [125, 88] on div "Weekends with Ben O’Hara-Byrne 50" at bounding box center [251, 82] width 253 height 17
drag, startPoint x: 125, startPoint y: 88, endPoint x: 138, endPoint y: 84, distance: 12.9
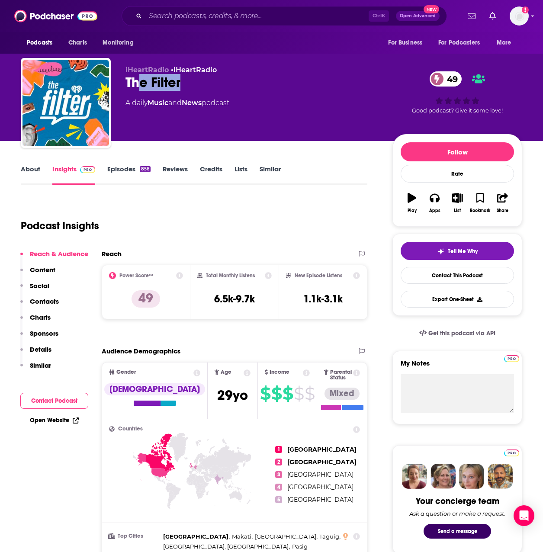
drag, startPoint x: 229, startPoint y: 82, endPoint x: 136, endPoint y: 84, distance: 93.5
click at [136, 84] on div "The Filter 49" at bounding box center [251, 82] width 253 height 17
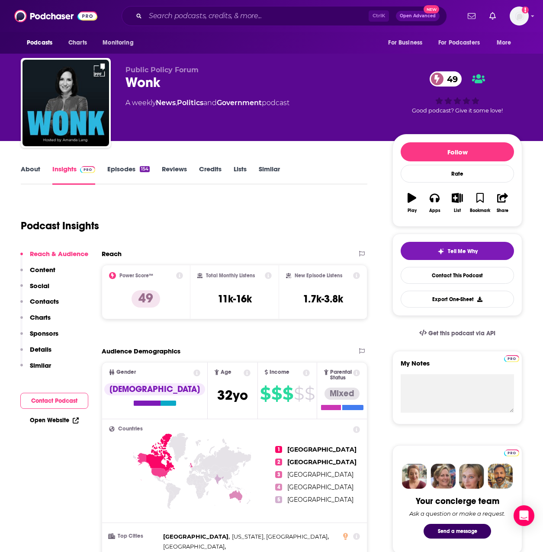
click at [57, 421] on link "Open Website" at bounding box center [54, 420] width 49 height 7
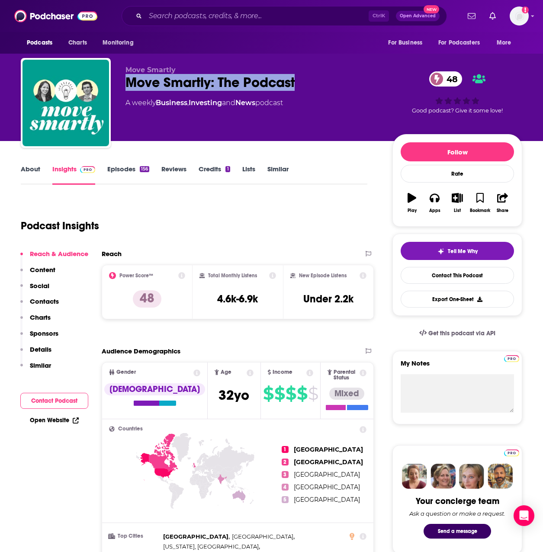
drag, startPoint x: 319, startPoint y: 79, endPoint x: 131, endPoint y: 82, distance: 188.2
click at [131, 82] on div "Move Smartly: The Podcast 48" at bounding box center [251, 82] width 253 height 17
drag, startPoint x: 131, startPoint y: 82, endPoint x: 135, endPoint y: 83, distance: 4.8
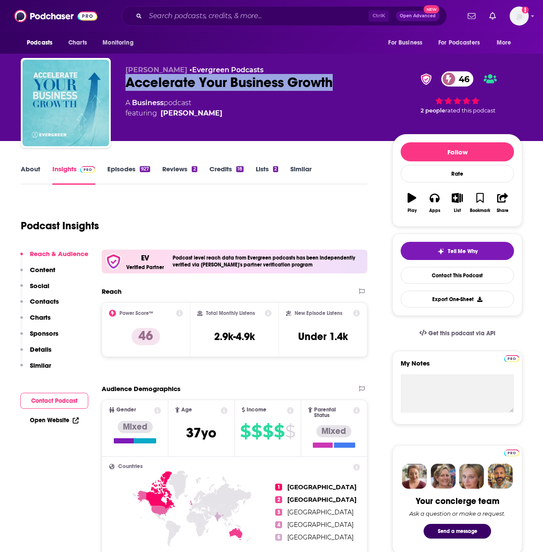
drag, startPoint x: 337, startPoint y: 83, endPoint x: 128, endPoint y: 85, distance: 209.4
click at [128, 85] on div "Accelerate Your Business Growth 46" at bounding box center [251, 82] width 253 height 17
drag, startPoint x: 128, startPoint y: 85, endPoint x: 138, endPoint y: 84, distance: 10.8
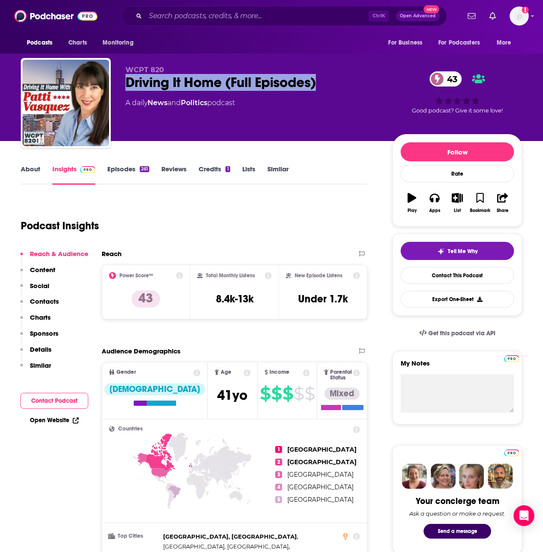
drag, startPoint x: 349, startPoint y: 83, endPoint x: 124, endPoint y: 87, distance: 224.6
click at [124, 87] on div "WCPT 820 Driving It Home (Full Episodes) 43 A daily News and Politics podcast 4…" at bounding box center [271, 104] width 501 height 93
drag, startPoint x: 124, startPoint y: 87, endPoint x: 140, endPoint y: 84, distance: 16.3
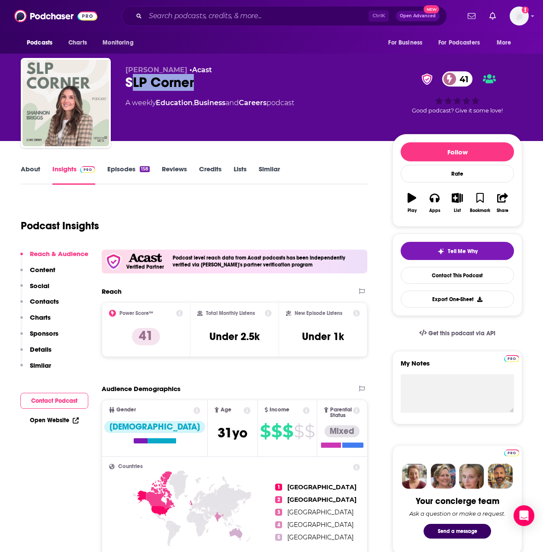
drag, startPoint x: 199, startPoint y: 85, endPoint x: 134, endPoint y: 90, distance: 65.6
click at [134, 90] on div "SLP Corner 41" at bounding box center [251, 82] width 253 height 17
drag, startPoint x: 134, startPoint y: 90, endPoint x: 128, endPoint y: 87, distance: 6.2
click at [132, 89] on div "SLP Corner 41" at bounding box center [251, 82] width 253 height 17
drag, startPoint x: 123, startPoint y: 83, endPoint x: 200, endPoint y: 86, distance: 76.6
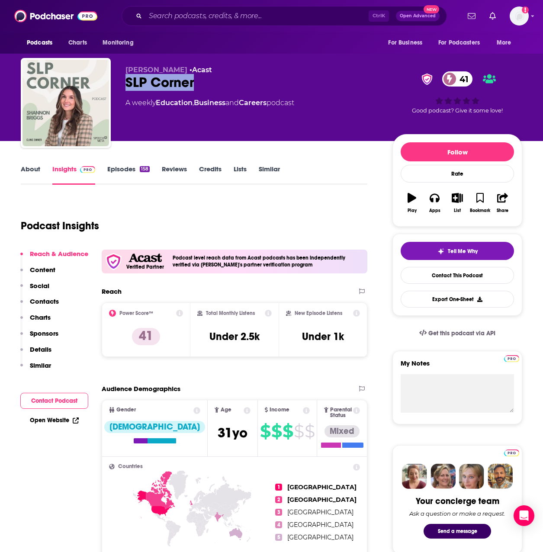
click at [200, 86] on div "Shannon Briggs • Acast SLP Corner 41 A weekly Education , Business and Careers …" at bounding box center [271, 104] width 501 height 93
drag, startPoint x: 200, startPoint y: 86, endPoint x: 156, endPoint y: 86, distance: 44.1
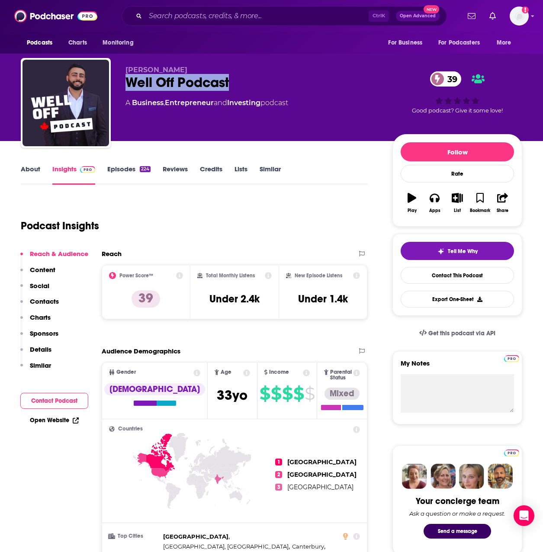
drag, startPoint x: 256, startPoint y: 76, endPoint x: 125, endPoint y: 82, distance: 130.8
click at [125, 82] on div "Georges El Masri Well Off Podcast 39 A Business , Entrepreneur and Investing po…" at bounding box center [271, 104] width 501 height 93
drag, startPoint x: 125, startPoint y: 82, endPoint x: 134, endPoint y: 85, distance: 9.0
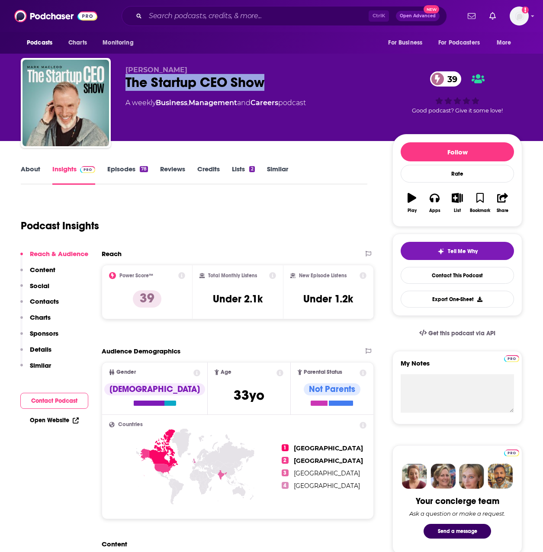
drag, startPoint x: 269, startPoint y: 81, endPoint x: 127, endPoint y: 80, distance: 142.3
click at [127, 80] on div "The Startup CEO Show 39" at bounding box center [251, 82] width 253 height 17
drag, startPoint x: 127, startPoint y: 80, endPoint x: 139, endPoint y: 83, distance: 12.7
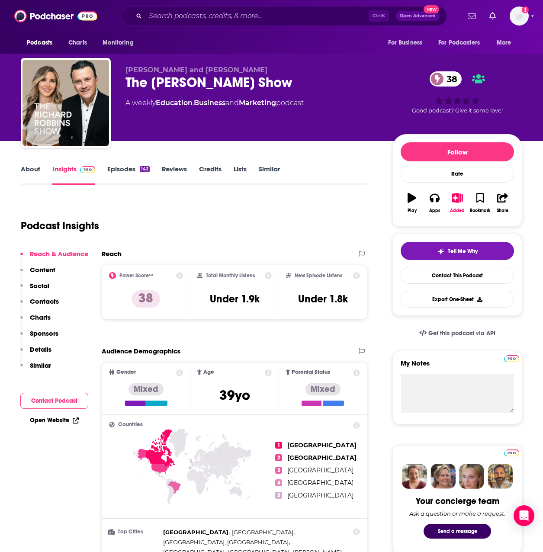
drag, startPoint x: 300, startPoint y: 80, endPoint x: 123, endPoint y: 85, distance: 177.4
click at [123, 85] on div "Richard and Jaimie Robbins The Richard Robbins Show 38 A weekly Education , Bus…" at bounding box center [271, 104] width 501 height 93
drag, startPoint x: 123, startPoint y: 85, endPoint x: 135, endPoint y: 86, distance: 12.2
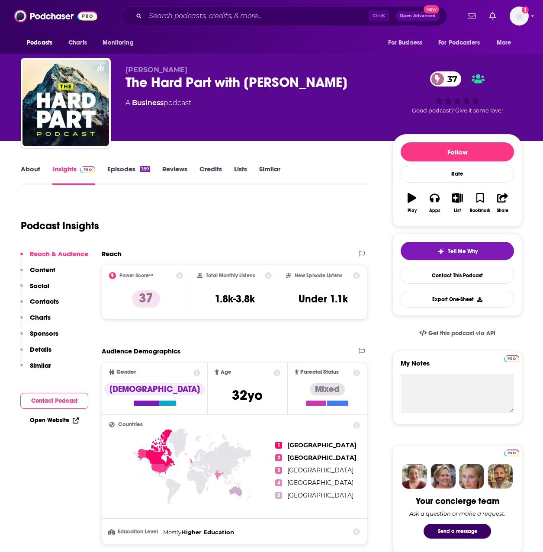
click at [334, 80] on div "The Hard Part with Evan McCann 37" at bounding box center [251, 82] width 253 height 17
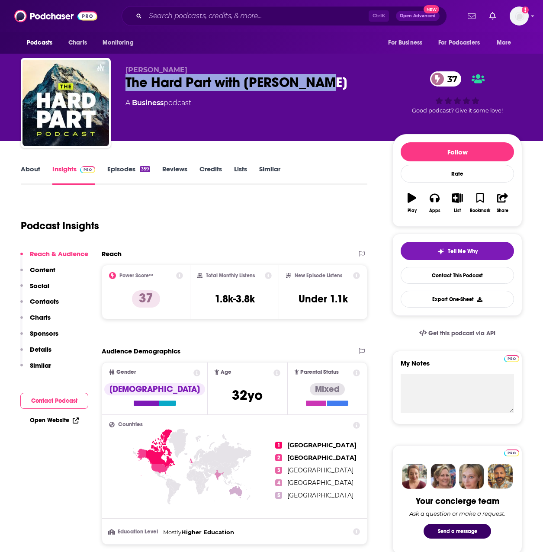
drag, startPoint x: 294, startPoint y: 88, endPoint x: 119, endPoint y: 94, distance: 174.9
click at [119, 94] on div "Evan McCann The Hard Part with Evan McCann 37 A Business podcast 37 Good podcas…" at bounding box center [271, 104] width 501 height 93
drag, startPoint x: 119, startPoint y: 94, endPoint x: 199, endPoint y: 84, distance: 81.1
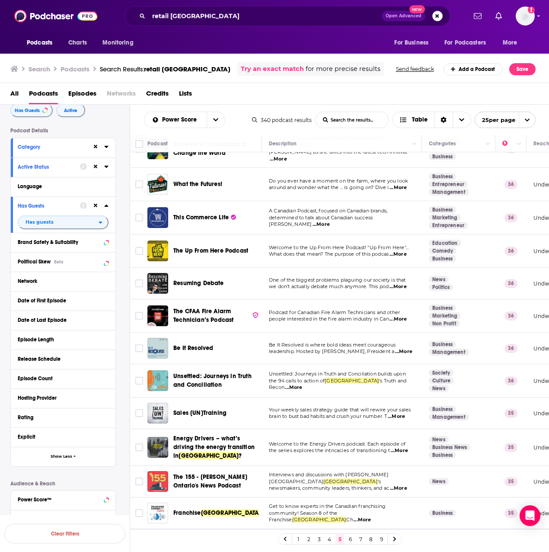
scroll to position [447, 0]
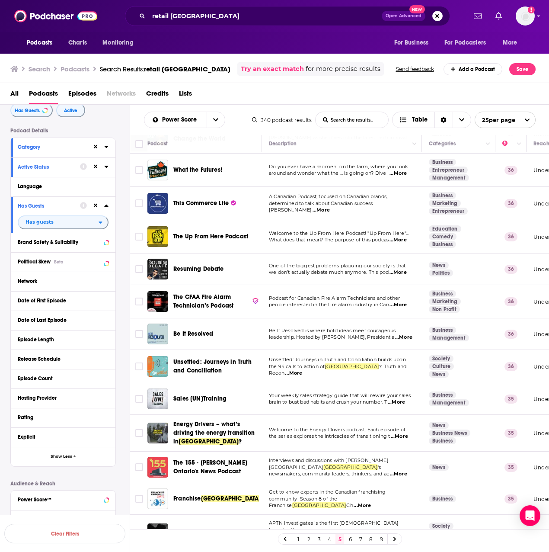
click at [207, 552] on html "Podcasts Charts Monitoring retail canada Open Advanced New For Business For Pod…" at bounding box center [274, 276] width 549 height 552
click at [352, 542] on link "6" at bounding box center [350, 539] width 9 height 10
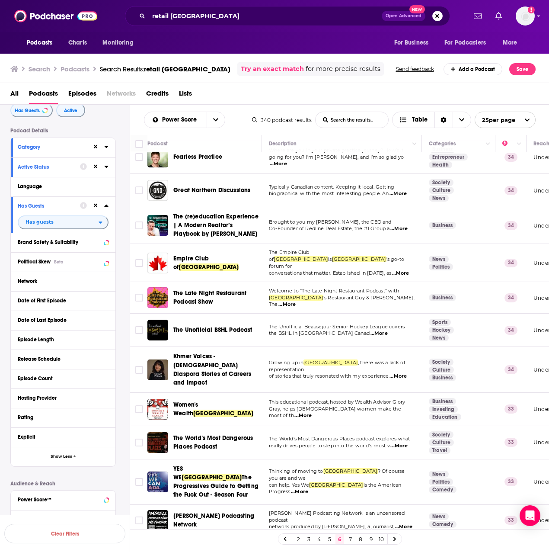
scroll to position [87, 0]
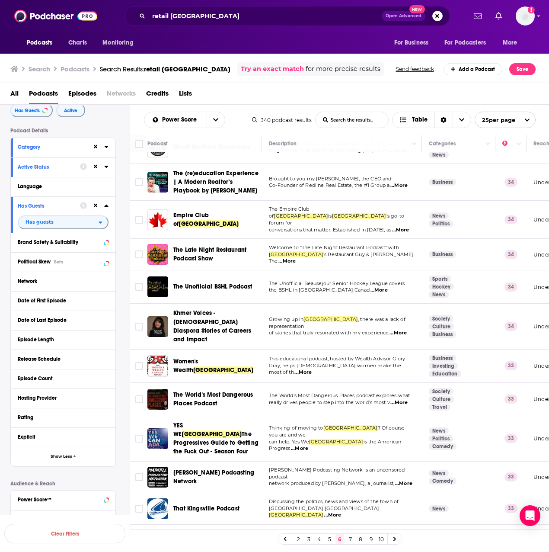
drag, startPoint x: 218, startPoint y: 214, endPoint x: 225, endPoint y: 207, distance: 9.5
click at [225, 209] on div "Empire Club of Canada" at bounding box center [218, 219] width 90 height 21
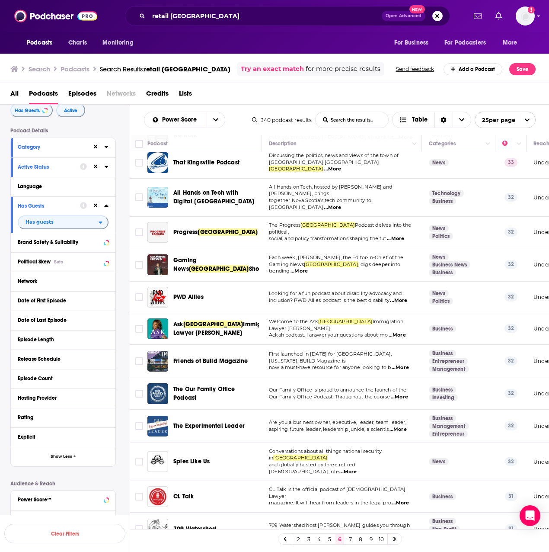
scroll to position [452, 0]
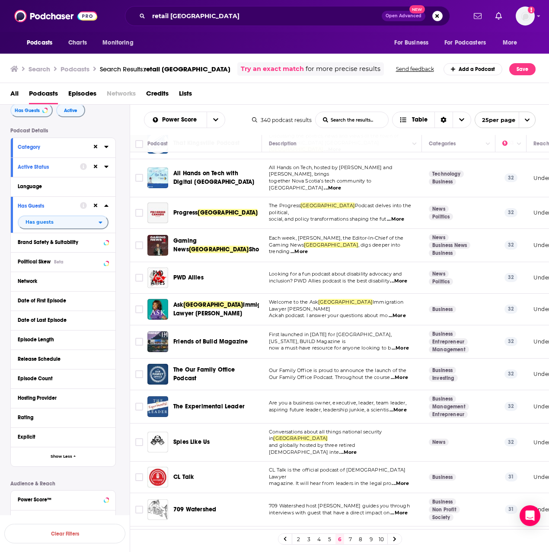
click at [350, 540] on link "7" at bounding box center [350, 539] width 9 height 10
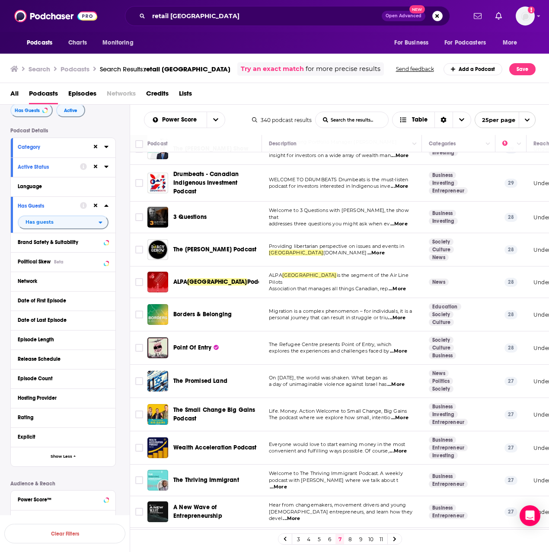
scroll to position [452, 0]
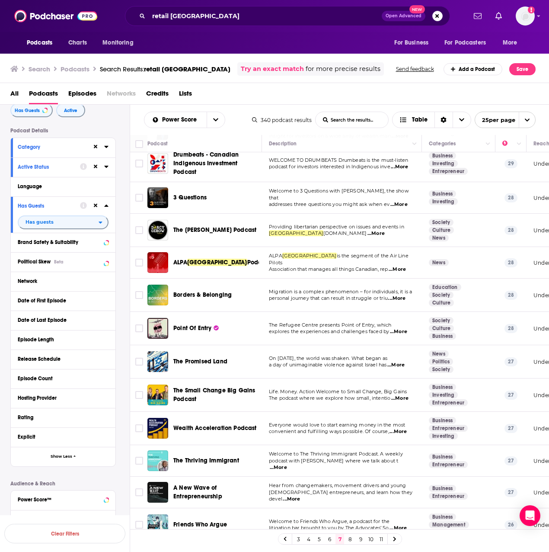
click at [350, 540] on link "8" at bounding box center [350, 539] width 9 height 10
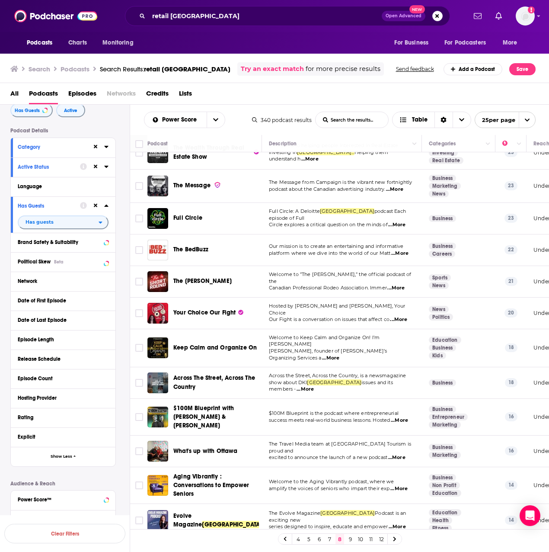
scroll to position [462, 0]
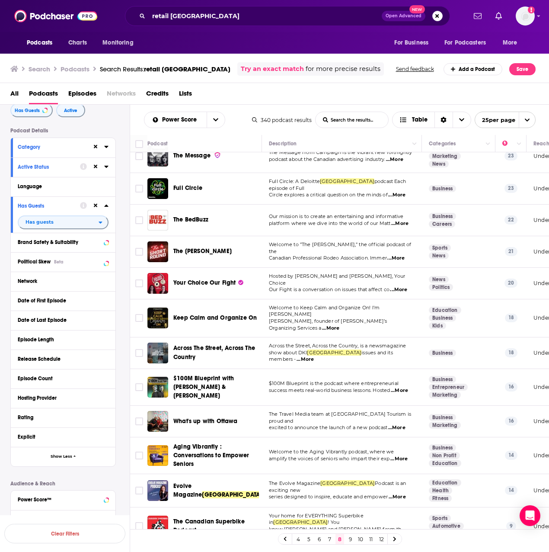
drag, startPoint x: 352, startPoint y: 537, endPoint x: 173, endPoint y: 0, distance: 566.5
click at [352, 537] on link "9" at bounding box center [350, 539] width 9 height 10
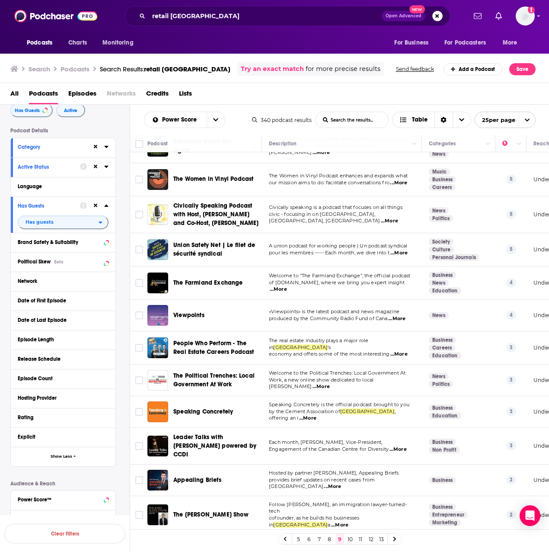
scroll to position [468, 0]
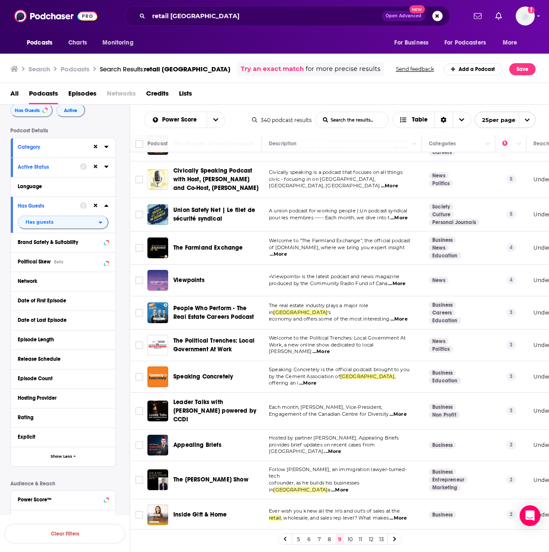
click at [350, 541] on link "10" at bounding box center [350, 539] width 9 height 10
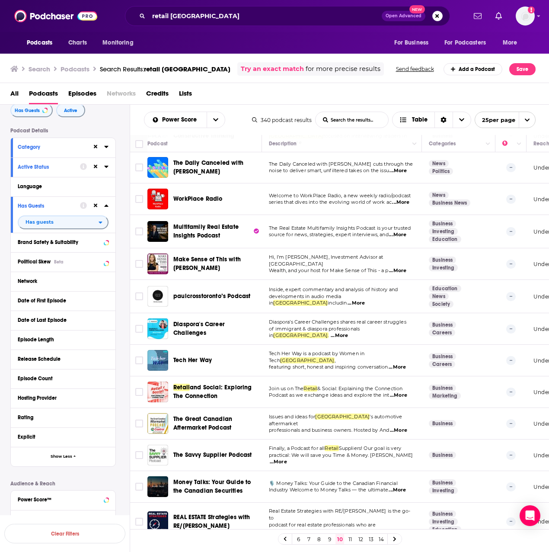
scroll to position [437, 0]
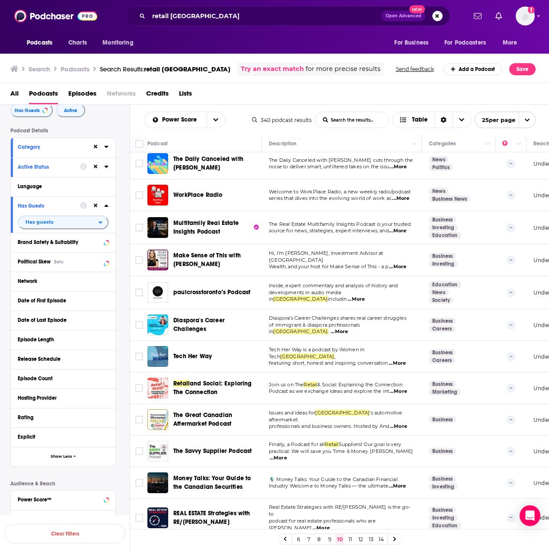
click at [352, 541] on link "11" at bounding box center [350, 539] width 9 height 10
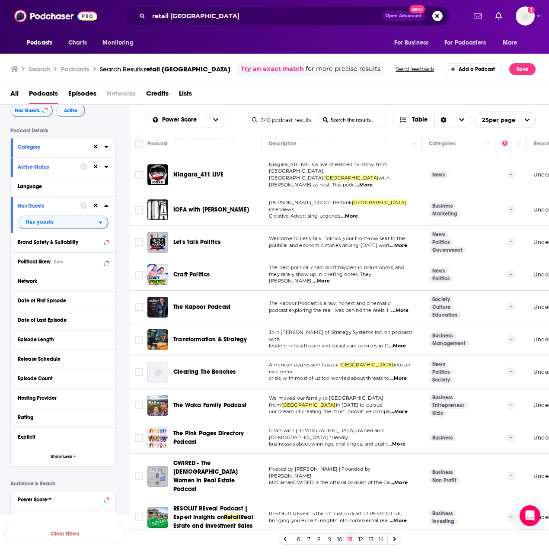
scroll to position [461, 0]
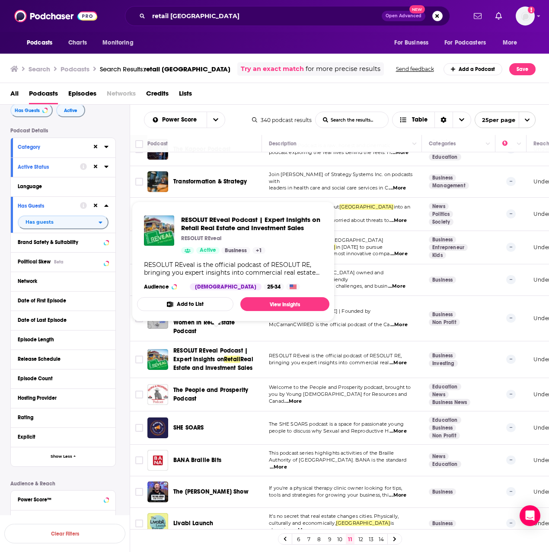
drag, startPoint x: 172, startPoint y: 332, endPoint x: 256, endPoint y: 353, distance: 86.5
click at [256, 353] on div "RESOLUT REveal Podcast | Expert Insights on Retail Real Estate and Investment S…" at bounding box center [206, 360] width 116 height 26
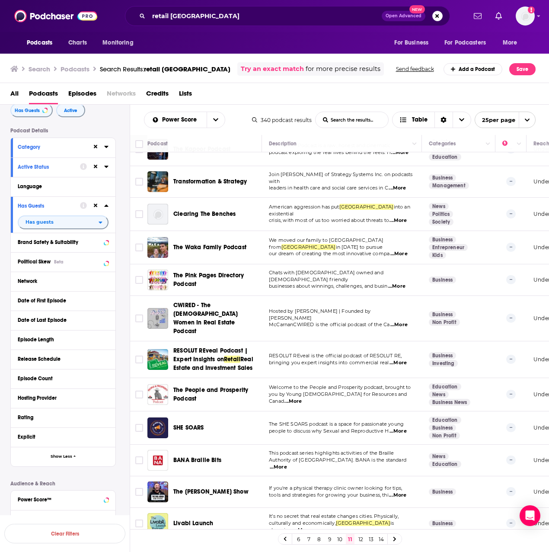
drag, startPoint x: 256, startPoint y: 353, endPoint x: 222, endPoint y: 346, distance: 34.4
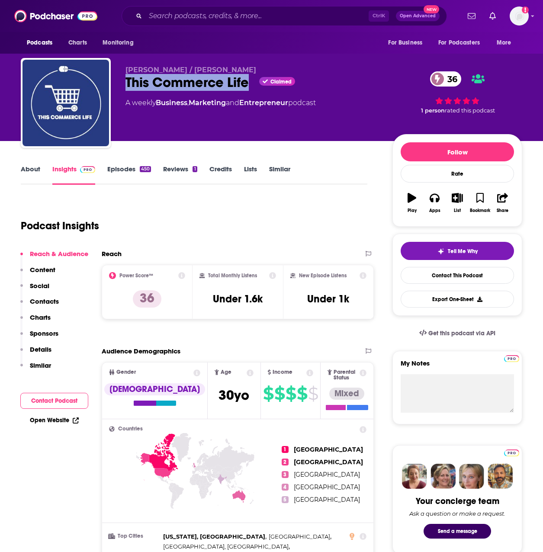
drag, startPoint x: 251, startPoint y: 81, endPoint x: 127, endPoint y: 87, distance: 124.7
click at [127, 87] on div "This Commerce Life Claimed 36" at bounding box center [251, 82] width 253 height 17
drag, startPoint x: 127, startPoint y: 87, endPoint x: 137, endPoint y: 83, distance: 10.8
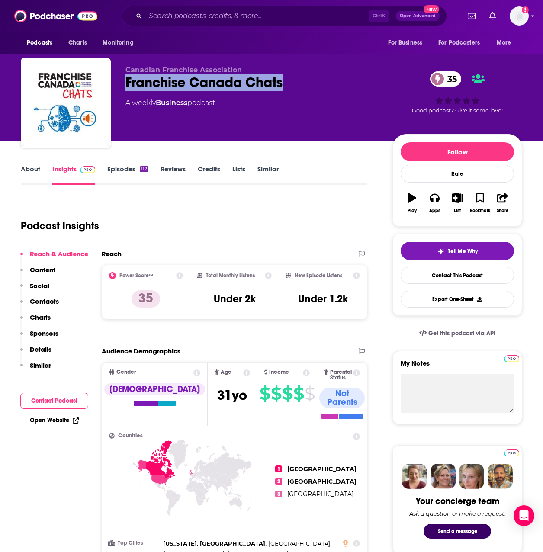
drag, startPoint x: 297, startPoint y: 78, endPoint x: 119, endPoint y: 89, distance: 178.1
click at [119, 89] on div "Canadian Franchise Association Franchise Canada Chats 35 A weekly Business podc…" at bounding box center [271, 104] width 501 height 93
drag, startPoint x: 119, startPoint y: 89, endPoint x: 148, endPoint y: 84, distance: 28.9
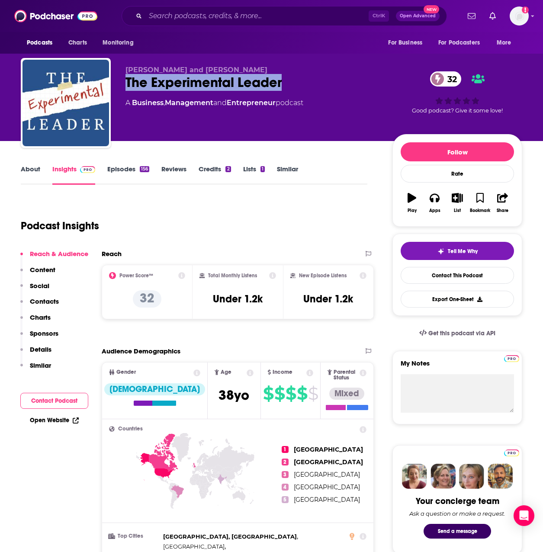
drag, startPoint x: 276, startPoint y: 85, endPoint x: 124, endPoint y: 89, distance: 151.9
click at [124, 89] on div "[PERSON_NAME] and [PERSON_NAME] The Experimental Leader 32 A Business , Managem…" at bounding box center [271, 104] width 501 height 93
drag, startPoint x: 124, startPoint y: 89, endPoint x: 133, endPoint y: 88, distance: 8.7
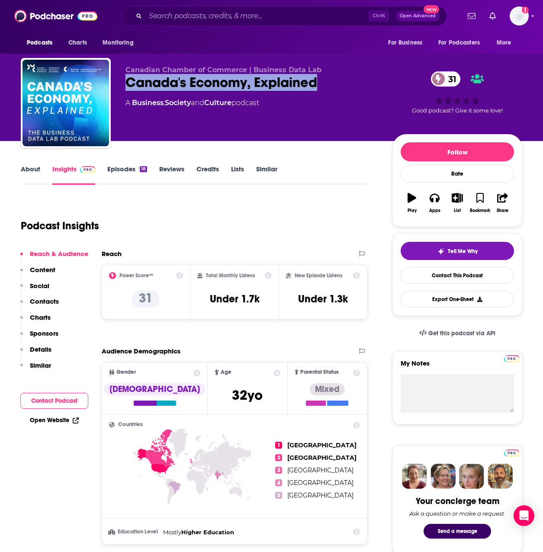
drag, startPoint x: 331, startPoint y: 84, endPoint x: 123, endPoint y: 83, distance: 207.7
click at [123, 83] on div "Canadian Chamber of Commerce | Business Data Lab Canada's Economy, Explained 31…" at bounding box center [271, 104] width 501 height 93
drag, startPoint x: 123, startPoint y: 83, endPoint x: 134, endPoint y: 81, distance: 11.4
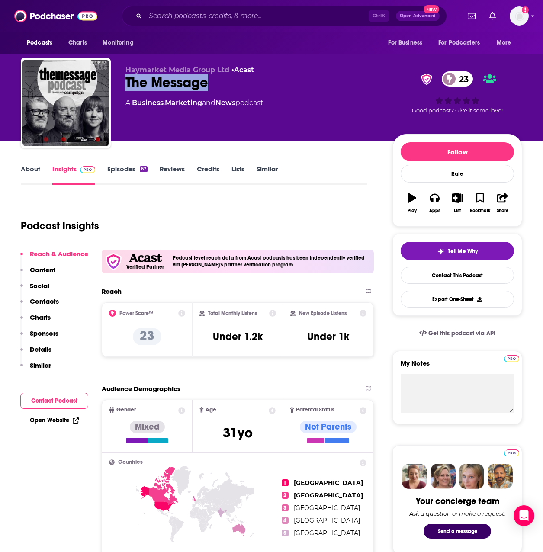
drag, startPoint x: 216, startPoint y: 87, endPoint x: 128, endPoint y: 89, distance: 87.9
click at [128, 89] on div "The Message 23" at bounding box center [251, 82] width 253 height 17
click at [57, 423] on link "Open Website" at bounding box center [54, 420] width 49 height 7
click at [231, 83] on div "The Message 23" at bounding box center [251, 82] width 253 height 17
drag, startPoint x: 224, startPoint y: 84, endPoint x: 128, endPoint y: 87, distance: 96.1
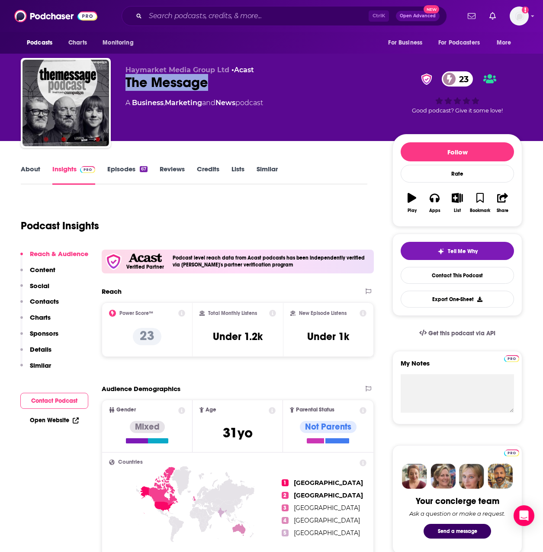
click at [127, 87] on div "The Message 23" at bounding box center [251, 82] width 253 height 17
click at [65, 421] on link "Open Website" at bounding box center [54, 420] width 49 height 7
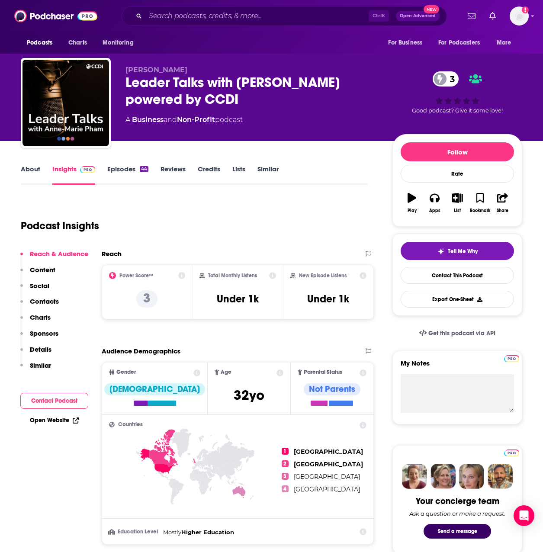
drag, startPoint x: 249, startPoint y: 97, endPoint x: 120, endPoint y: 83, distance: 130.1
click at [120, 83] on div "[PERSON_NAME] Leader Talks with [PERSON_NAME] powered by CCDI 3 A Business and …" at bounding box center [271, 104] width 501 height 93
drag, startPoint x: 120, startPoint y: 83, endPoint x: 145, endPoint y: 95, distance: 27.5
